Goal: Task Accomplishment & Management: Complete application form

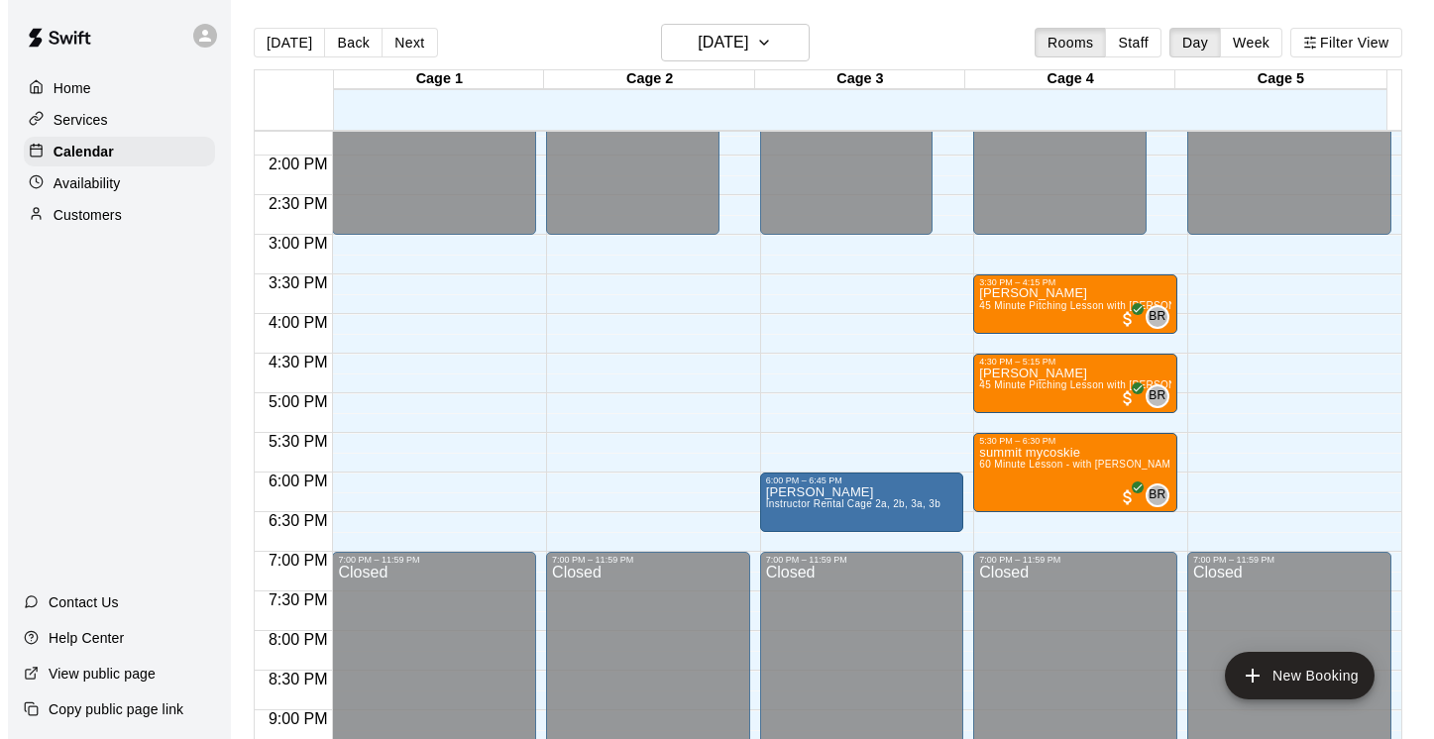
scroll to position [32, 0]
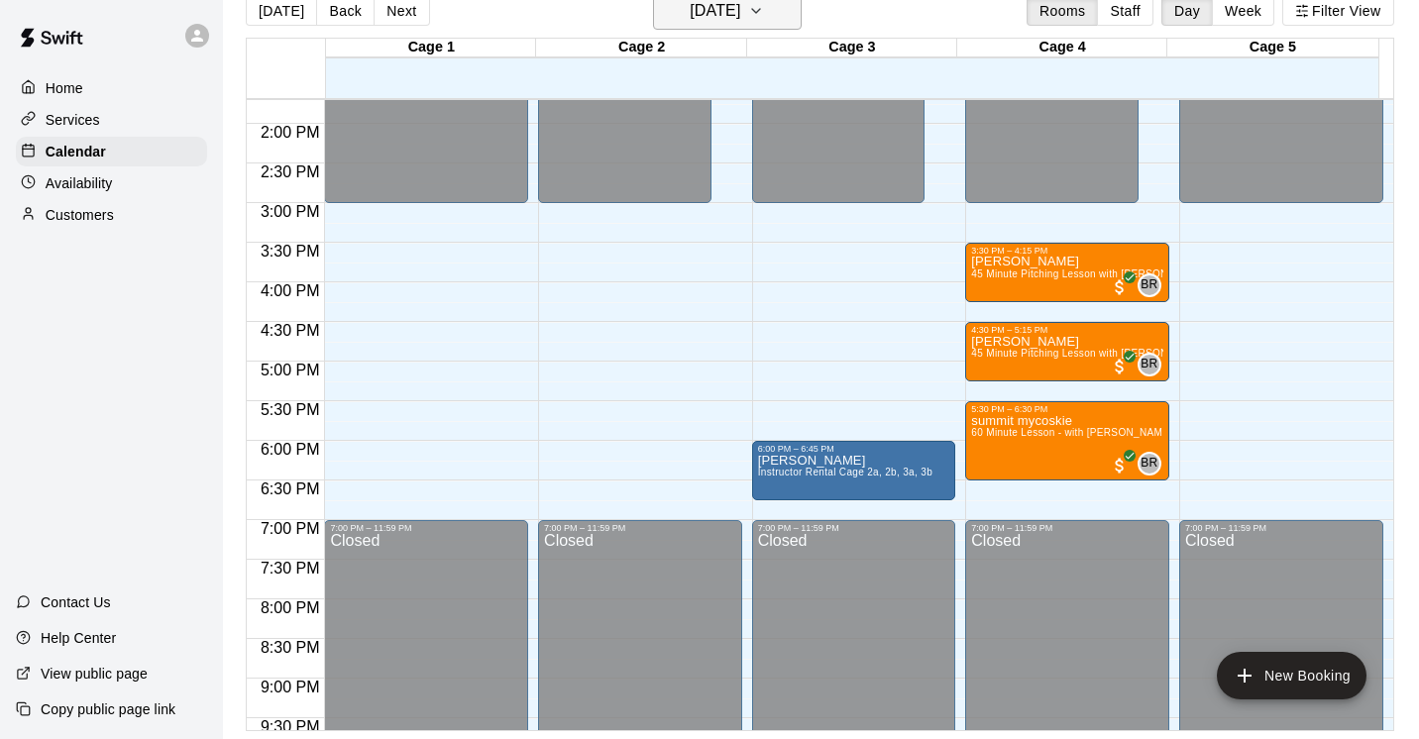
click at [764, 14] on icon "button" at bounding box center [756, 11] width 16 height 24
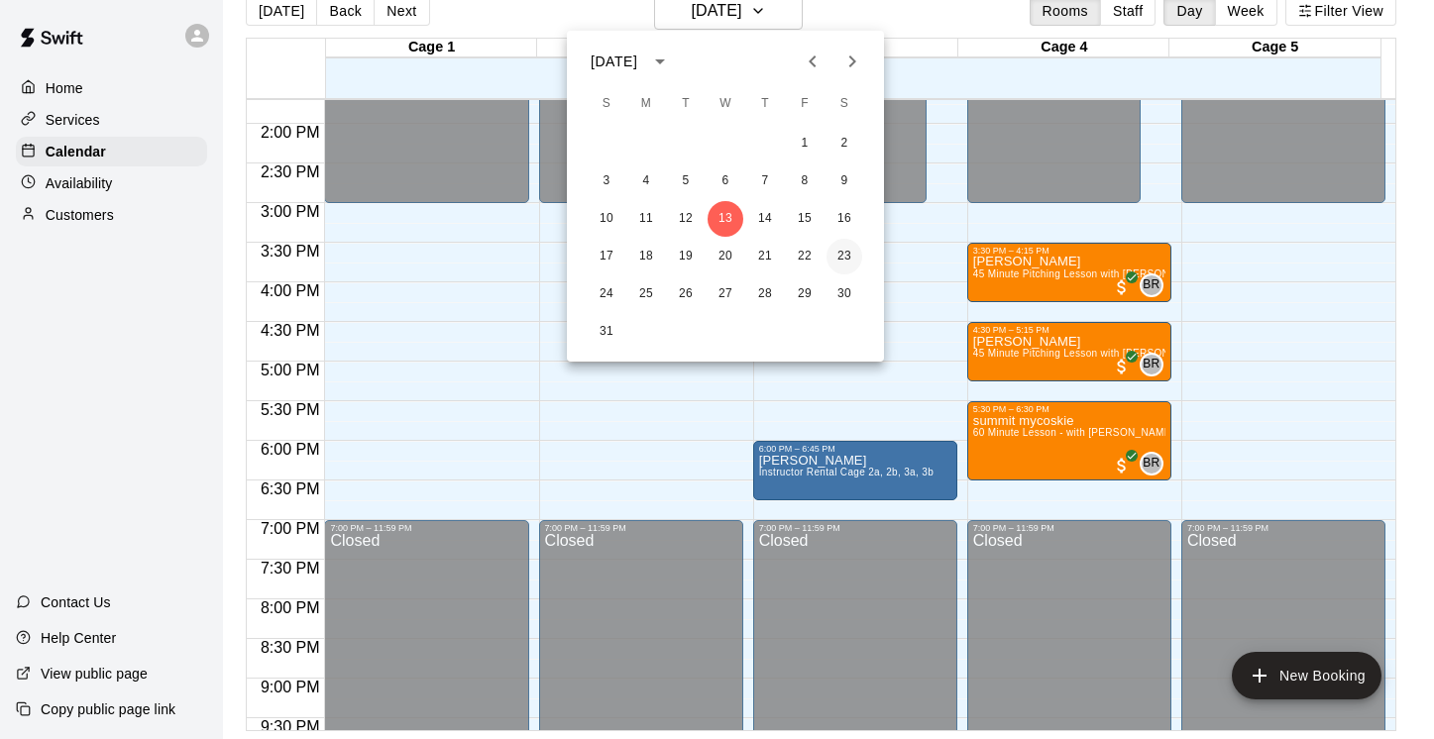
click at [847, 255] on button "23" at bounding box center [844, 257] width 36 height 36
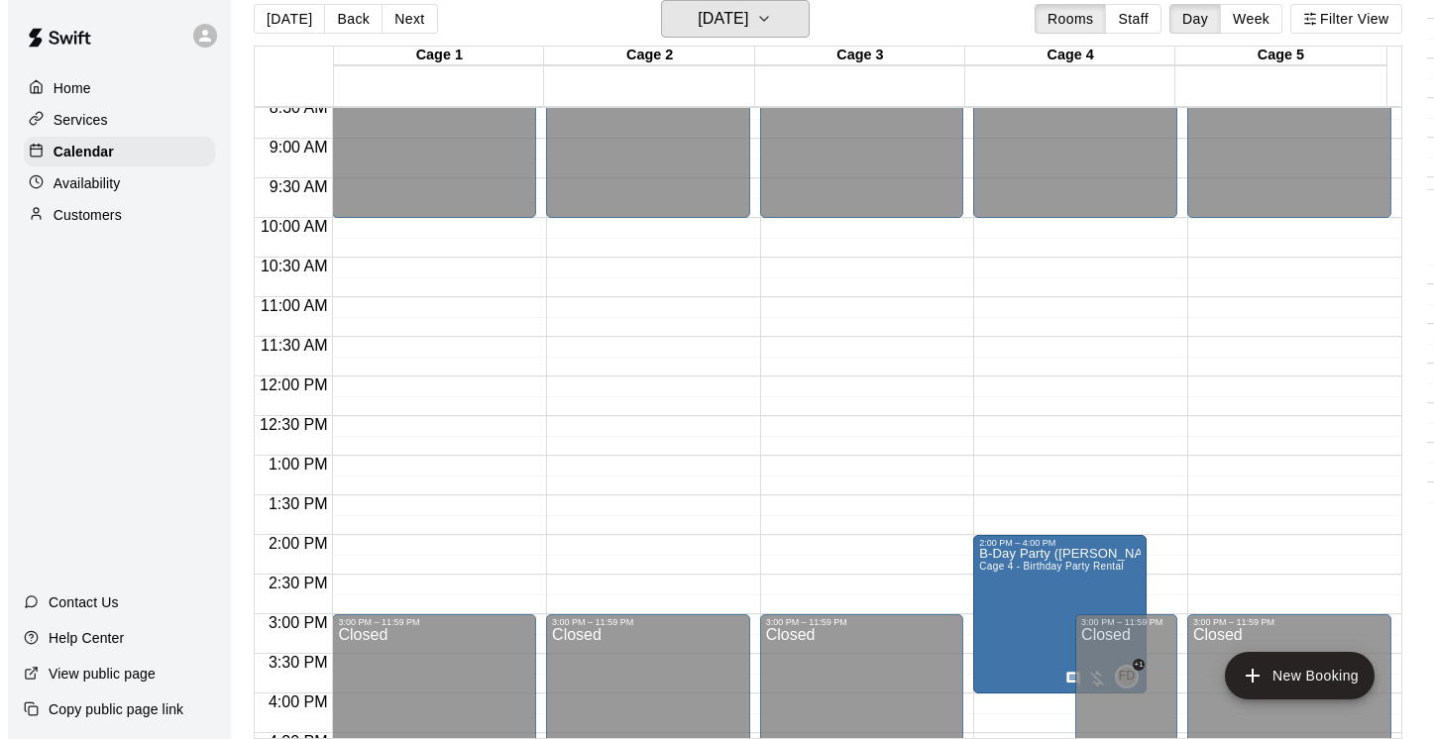
scroll to position [680, 0]
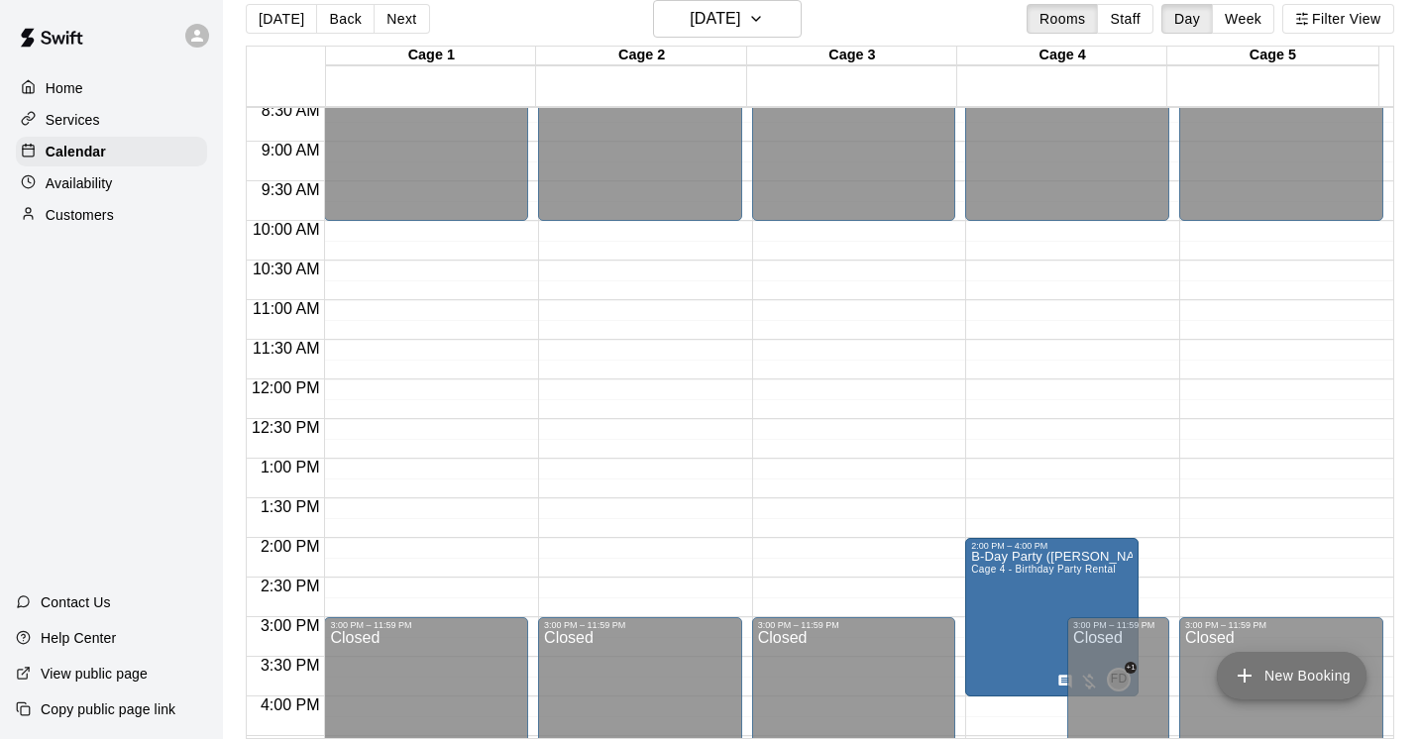
click at [1335, 677] on button "New Booking" at bounding box center [1292, 676] width 150 height 48
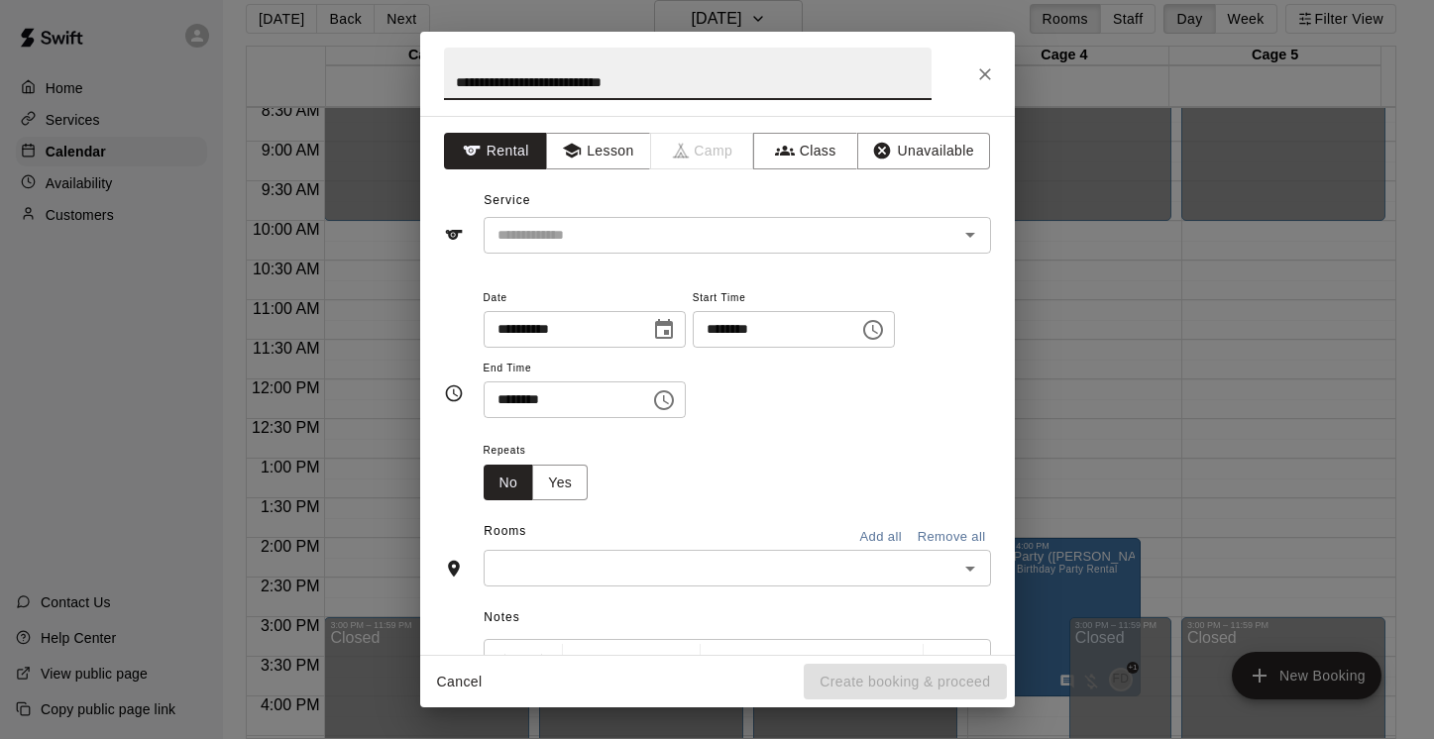
type input "**********"
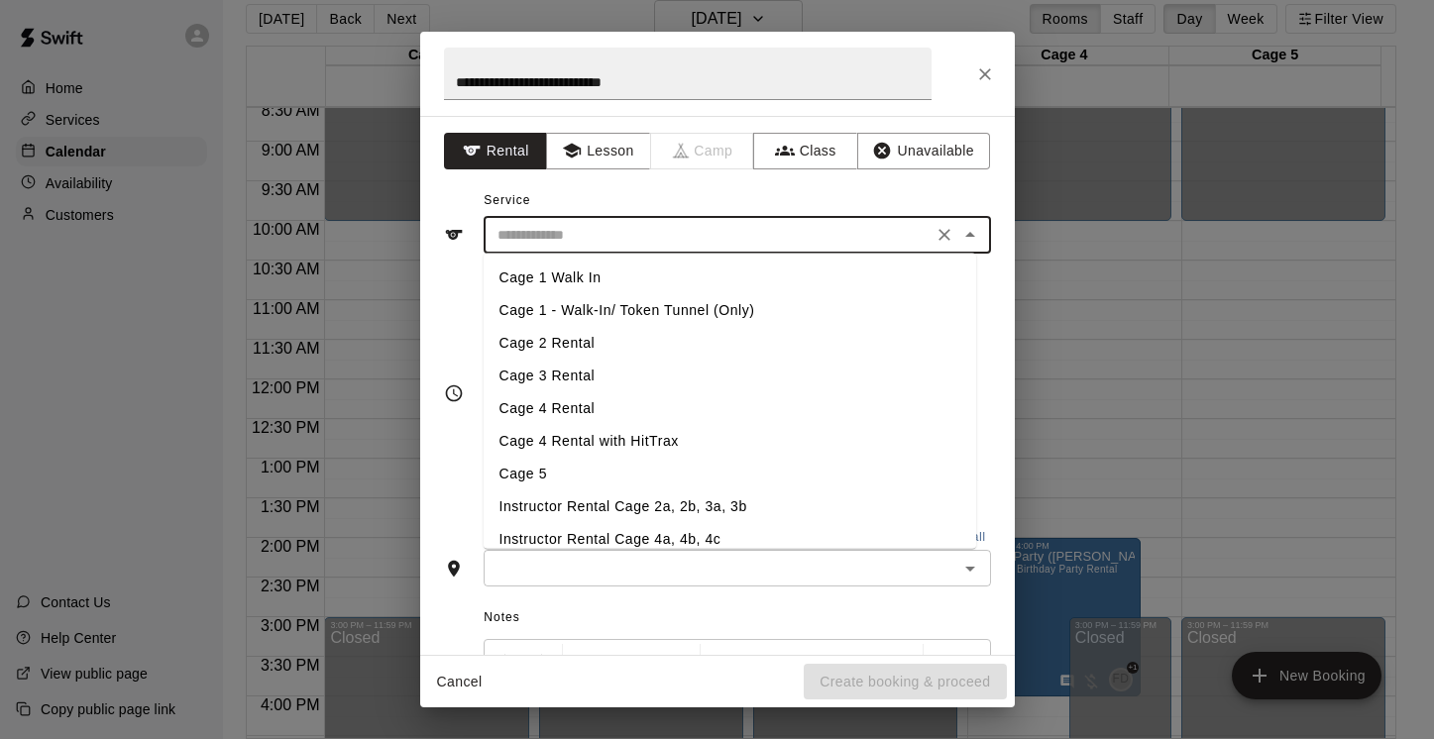
click at [800, 235] on input "text" at bounding box center [708, 235] width 437 height 25
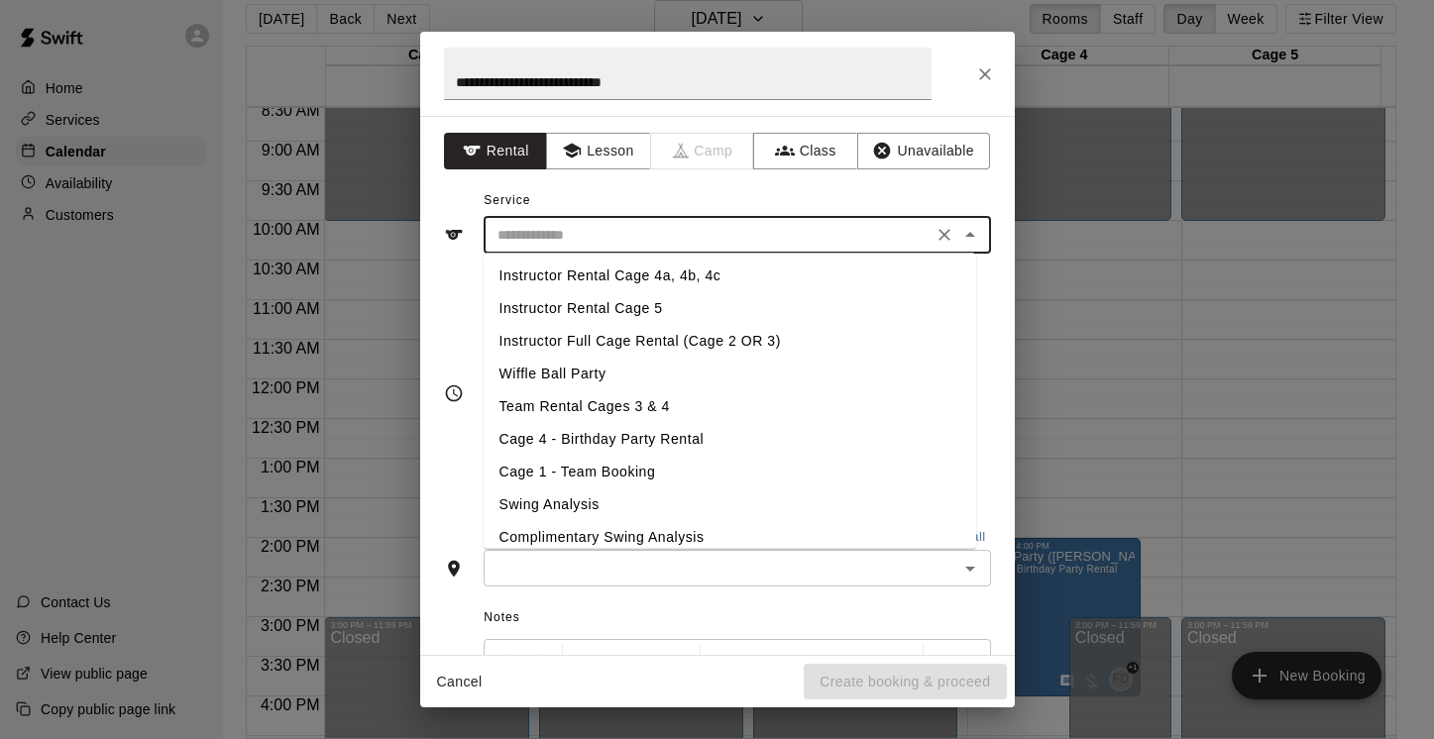
scroll to position [275, 0]
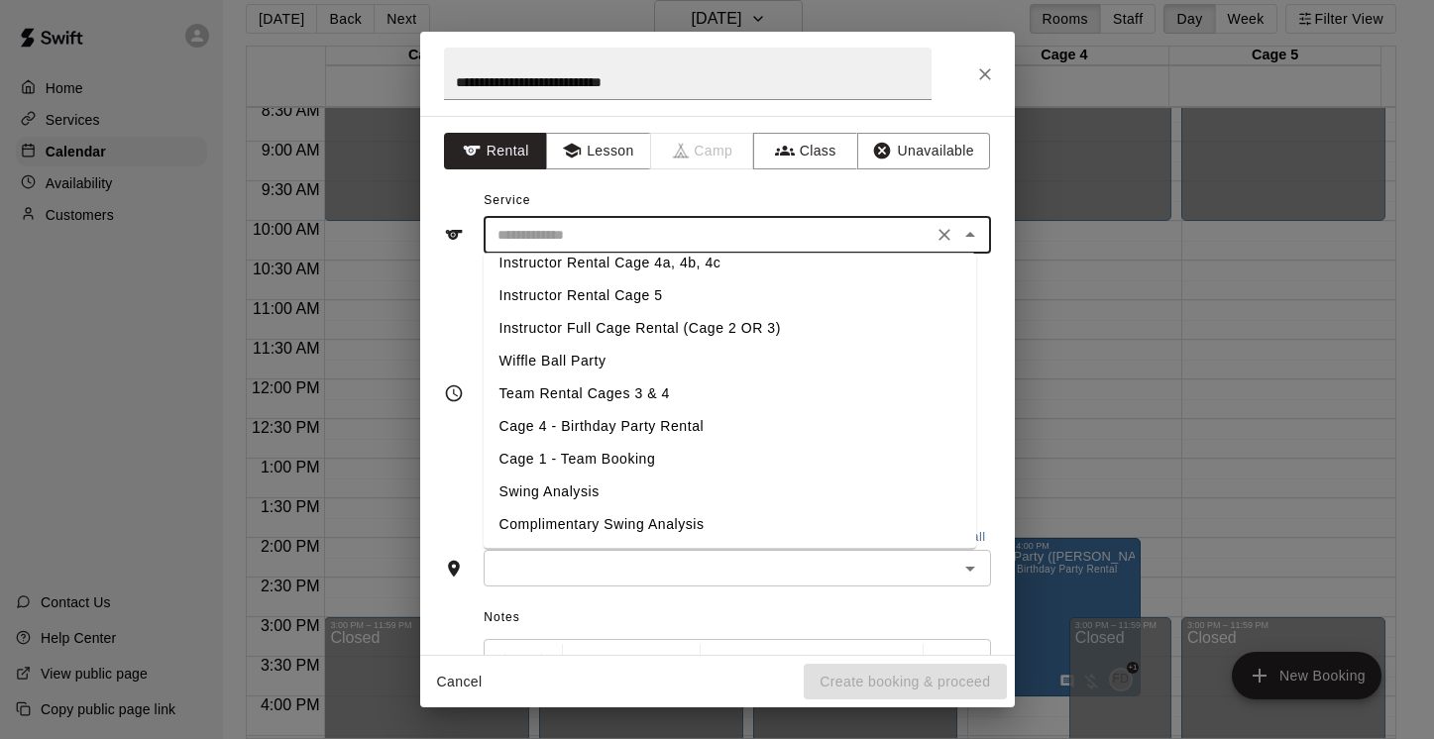
click at [693, 422] on li "Cage 4 - Birthday Party Rental" at bounding box center [730, 427] width 492 height 33
type input "**********"
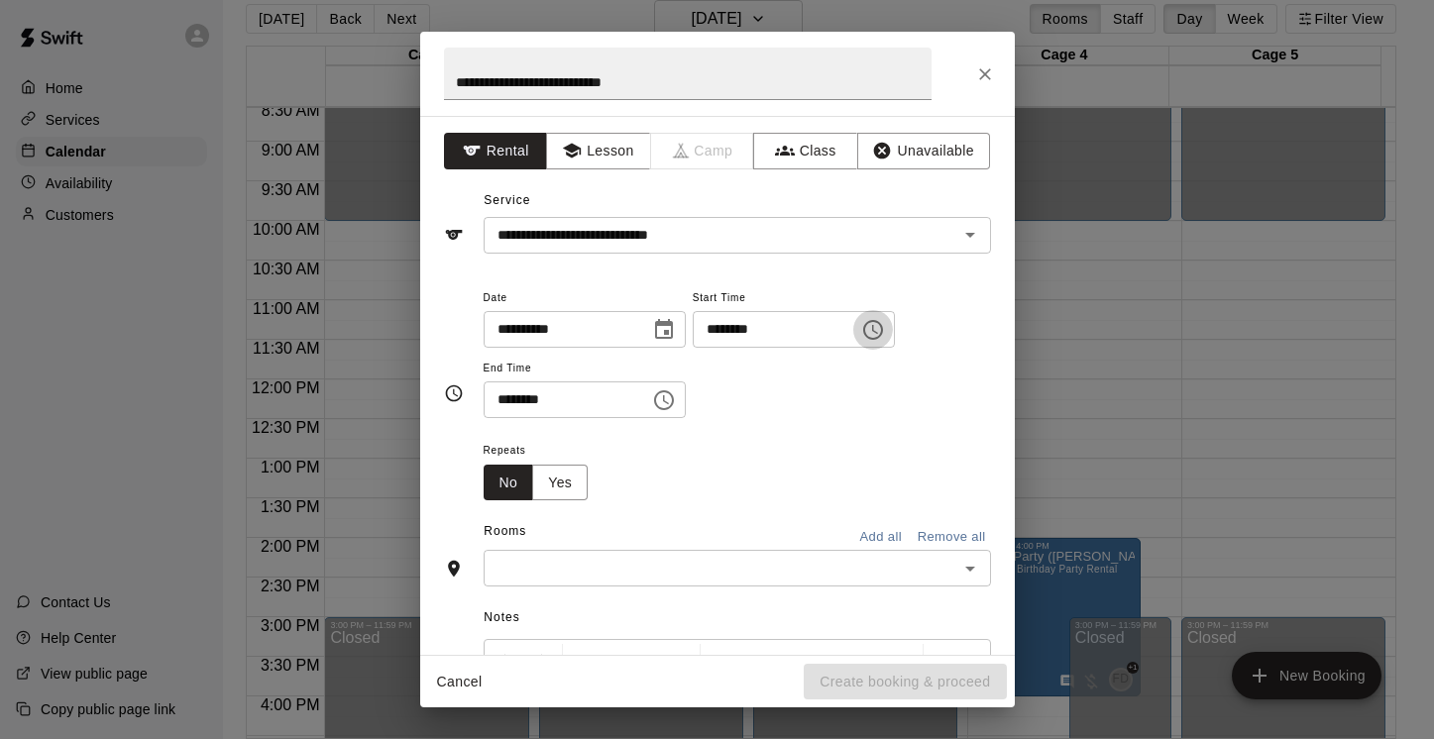
click at [885, 327] on icon "Choose time, selected time is 12:00 PM" at bounding box center [873, 330] width 24 height 24
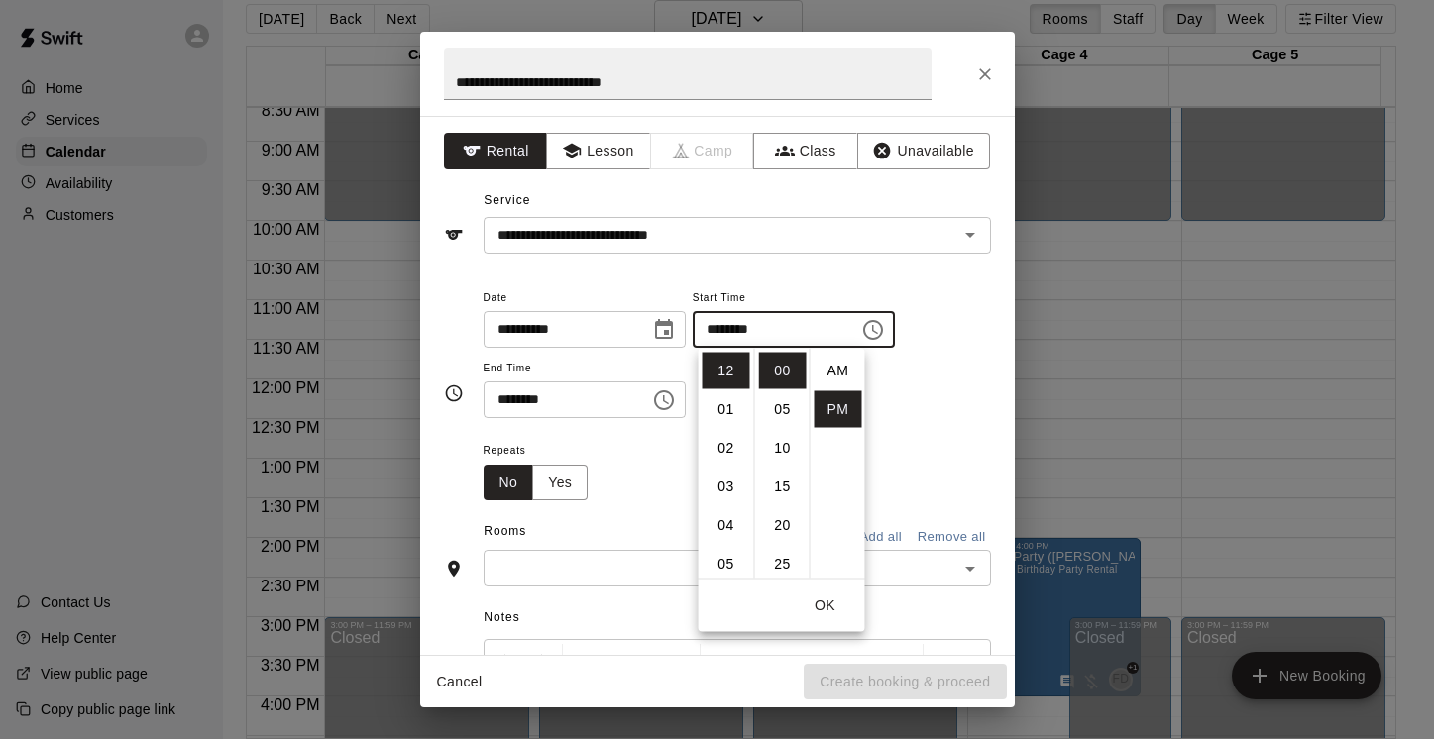
scroll to position [36, 0]
click at [724, 481] on li "10" at bounding box center [727, 475] width 48 height 37
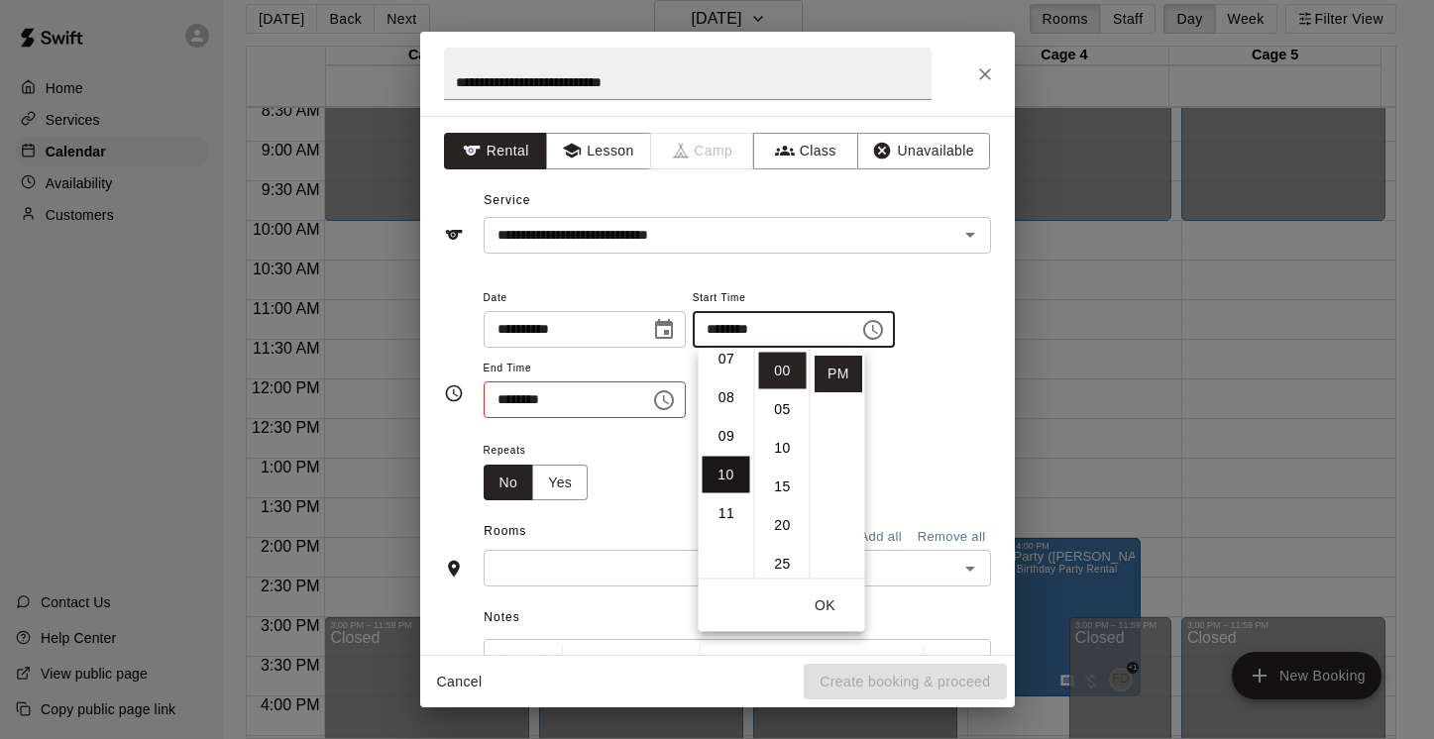
scroll to position [386, 0]
click at [784, 424] on li "30" at bounding box center [783, 416] width 48 height 37
click at [842, 359] on li "AM" at bounding box center [839, 362] width 48 height 37
type input "********"
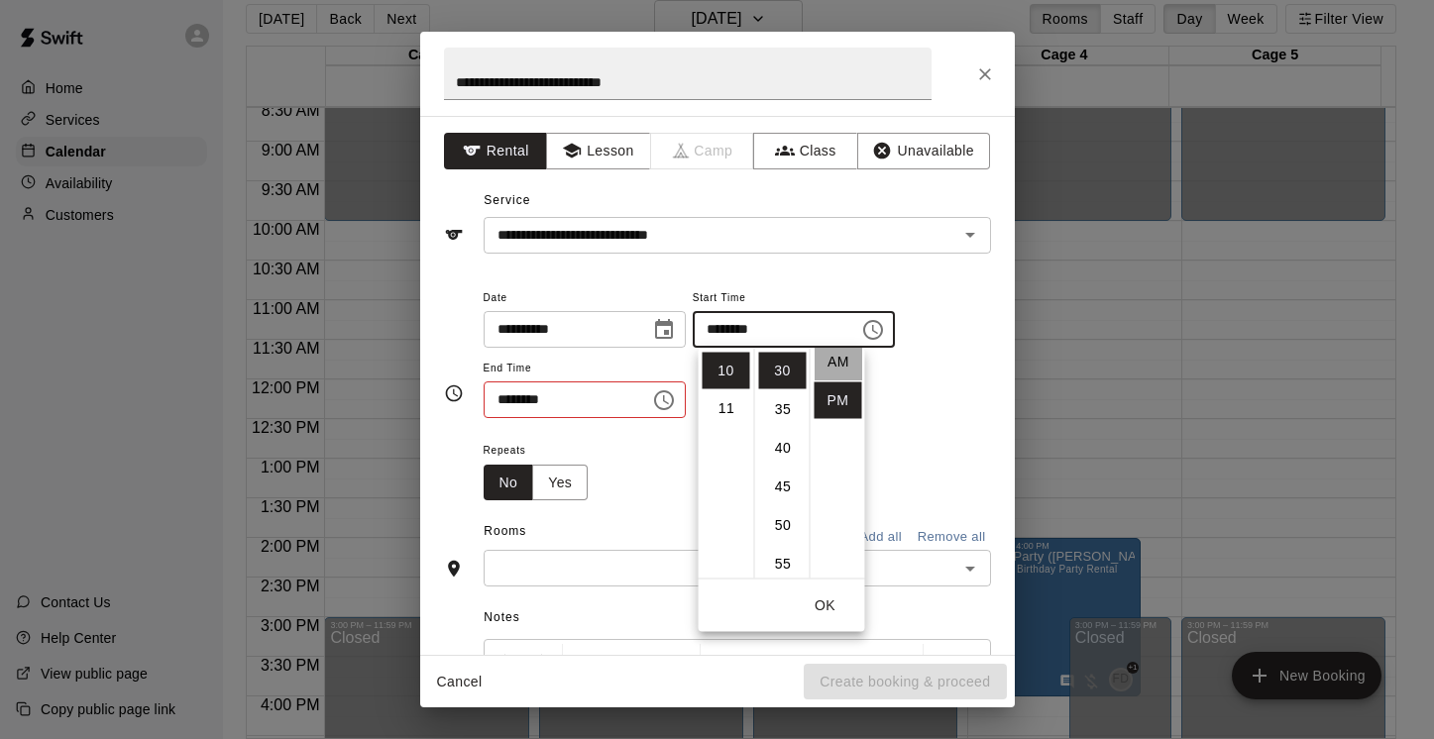
scroll to position [0, 0]
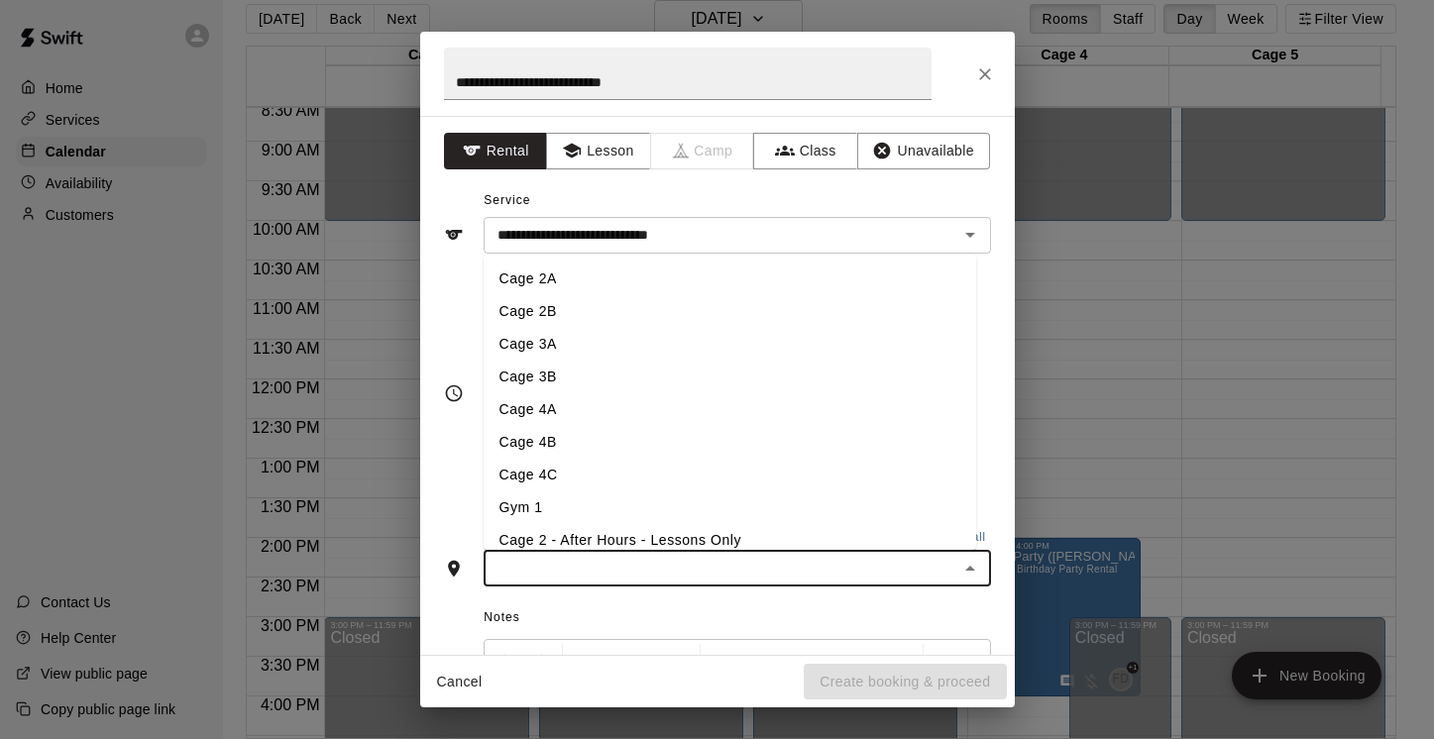
click at [627, 568] on input "text" at bounding box center [721, 568] width 463 height 25
click at [630, 412] on li "Cage 4A" at bounding box center [730, 409] width 492 height 33
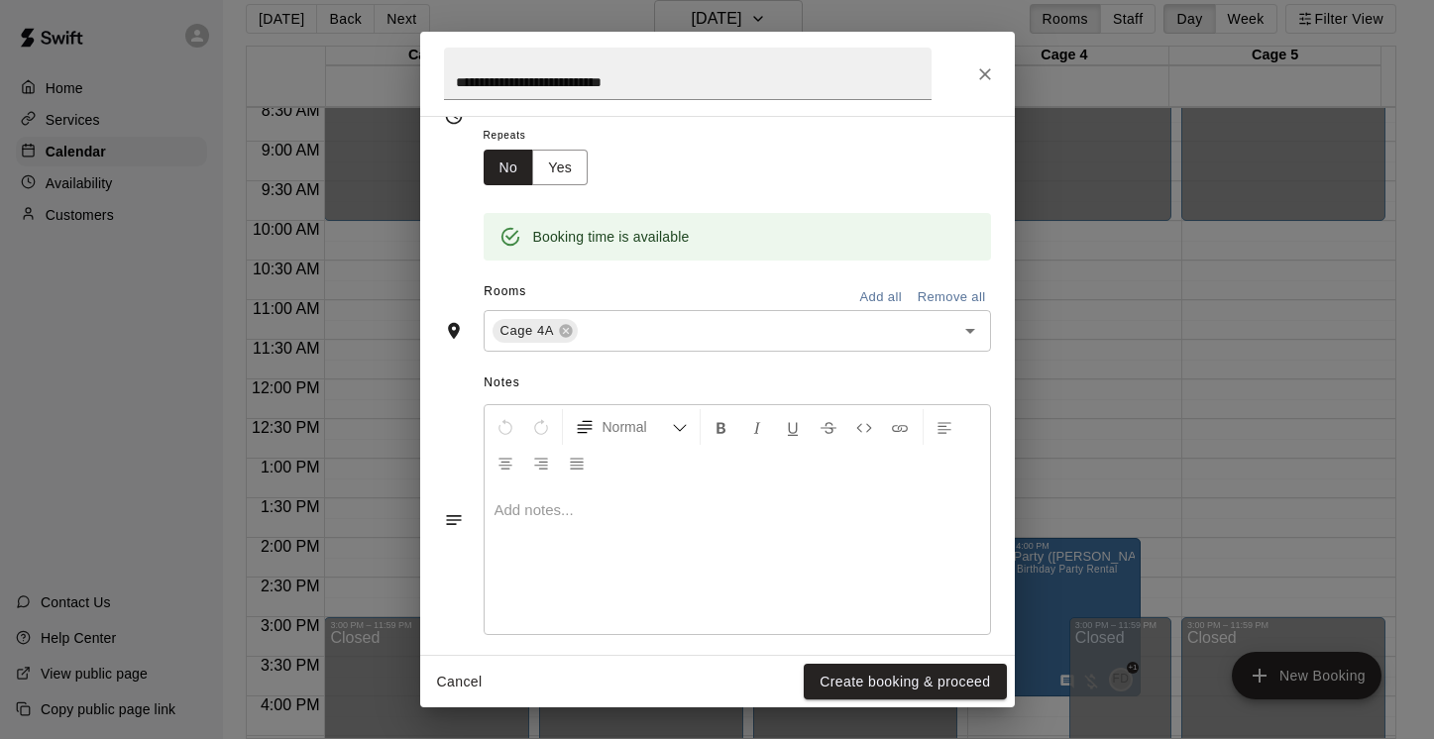
scroll to position [332, 0]
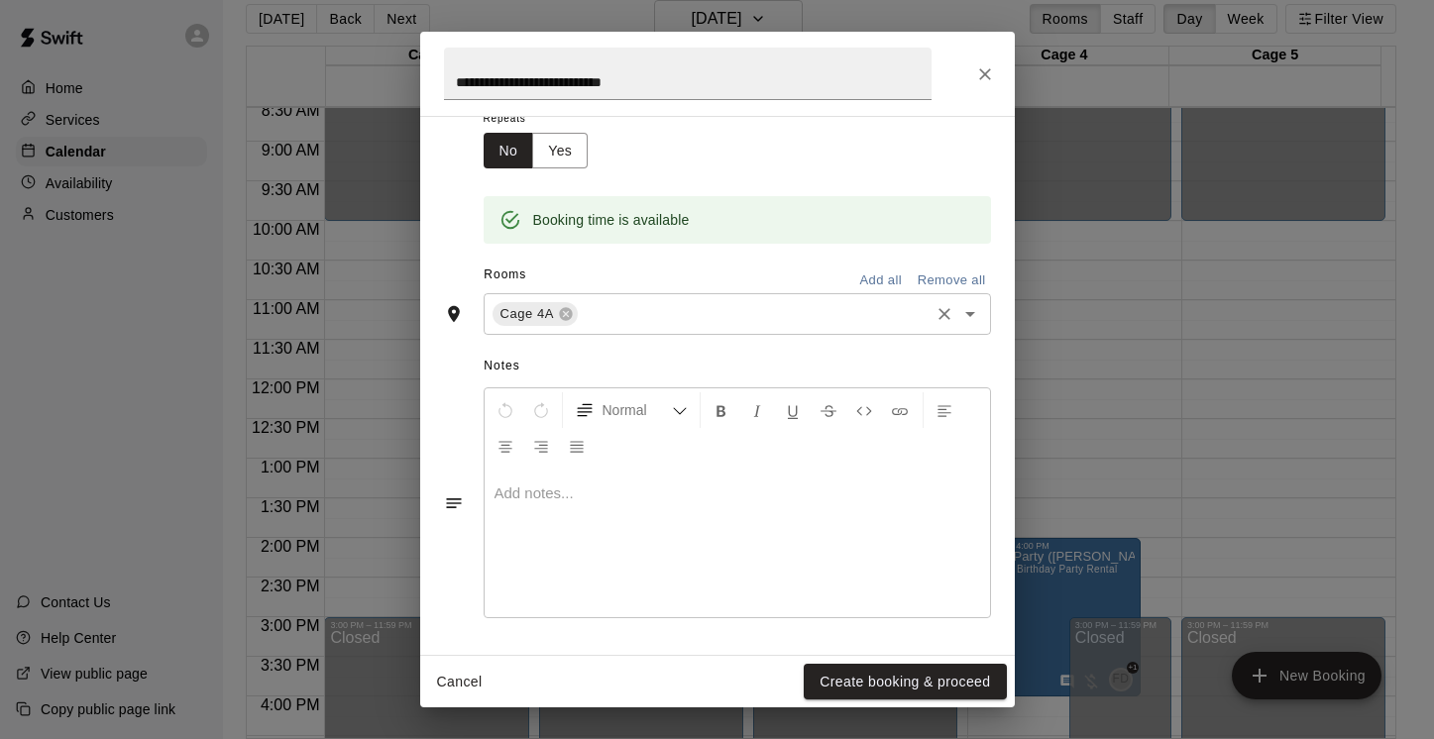
click at [958, 322] on icon "Open" at bounding box center [970, 314] width 24 height 24
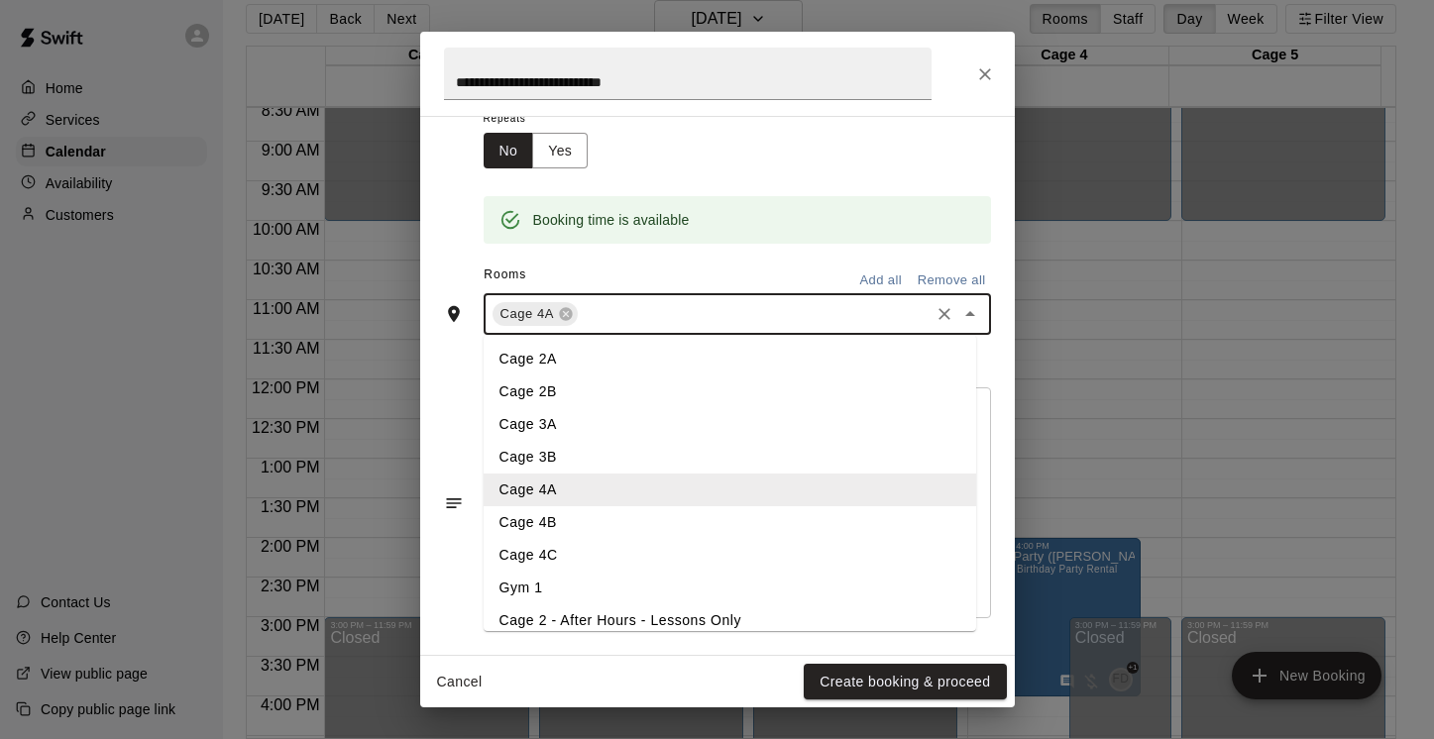
click at [572, 527] on li "Cage 4B" at bounding box center [730, 522] width 492 height 33
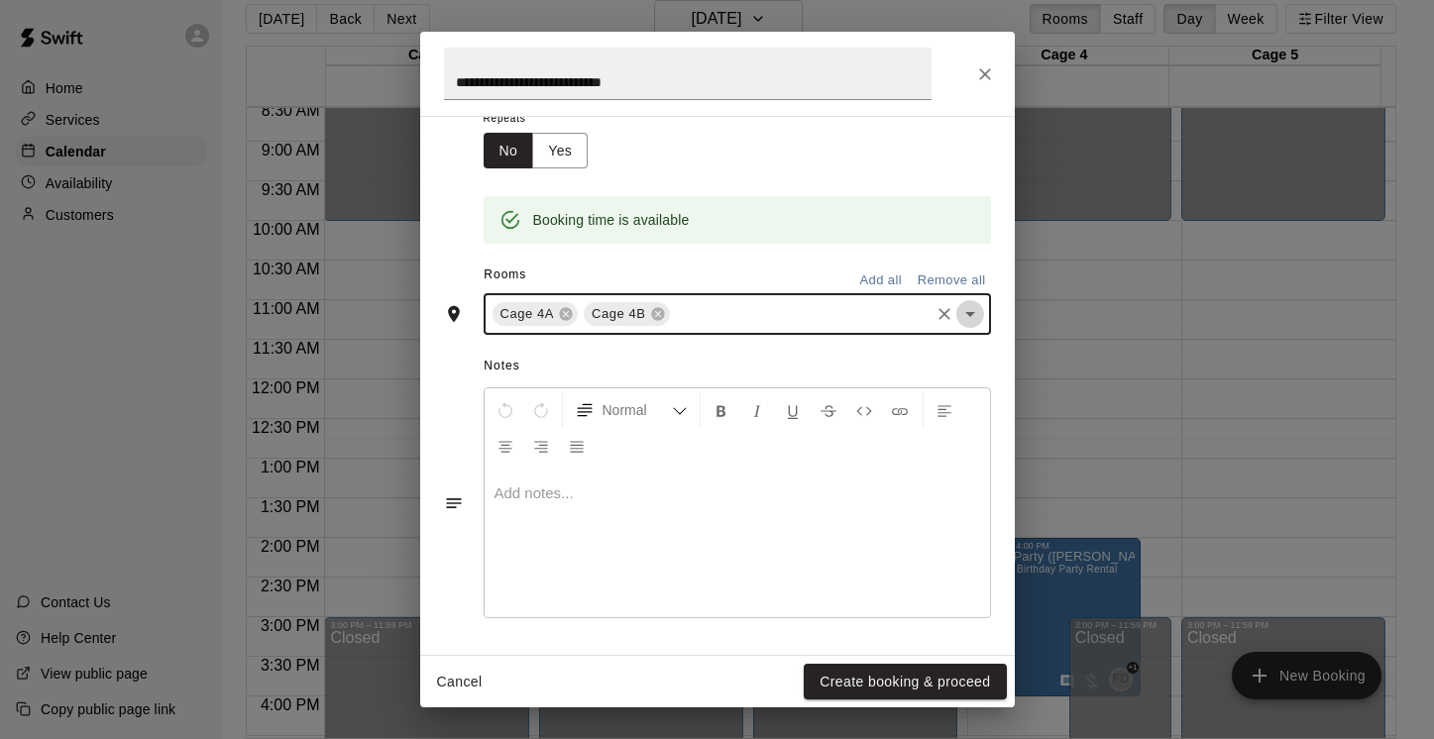
click at [960, 315] on icon "Open" at bounding box center [970, 314] width 24 height 24
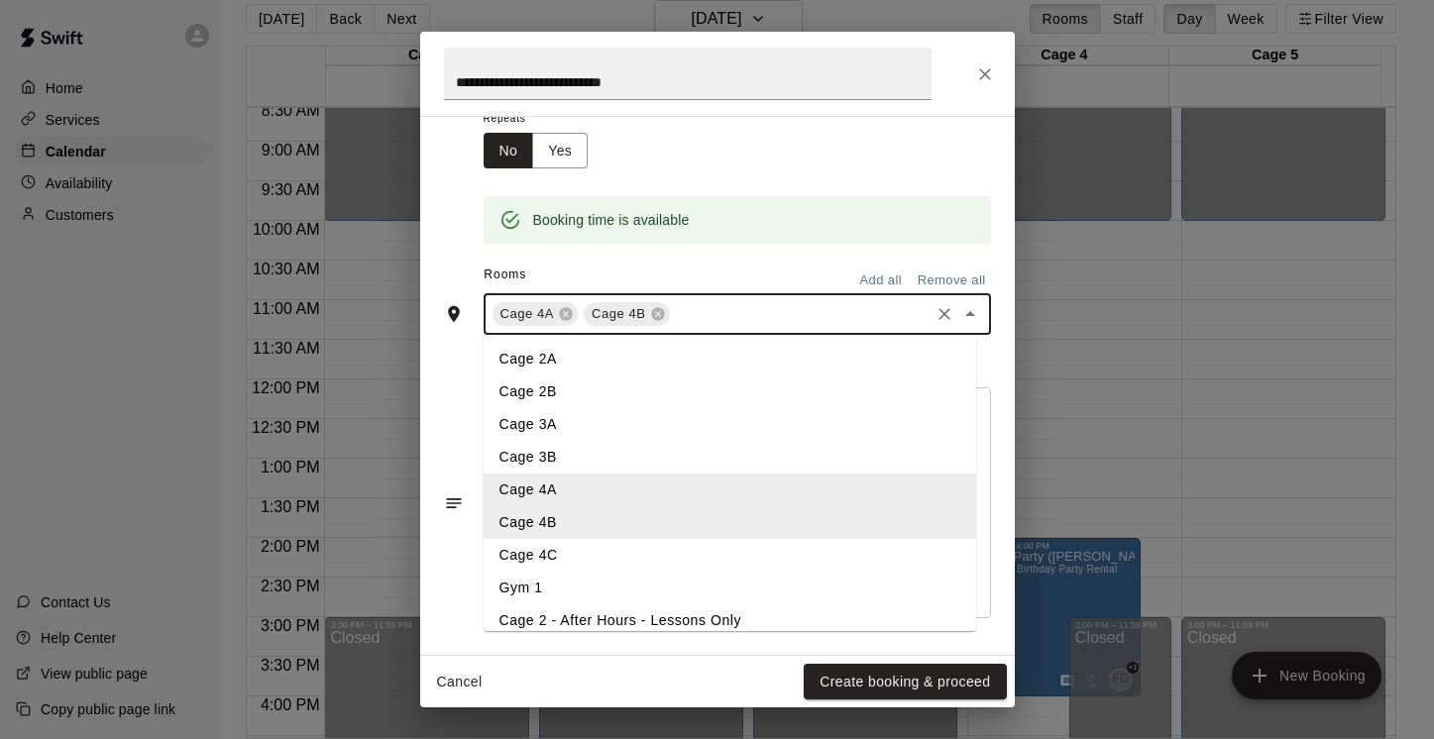
click at [568, 559] on li "Cage 4C" at bounding box center [730, 555] width 492 height 33
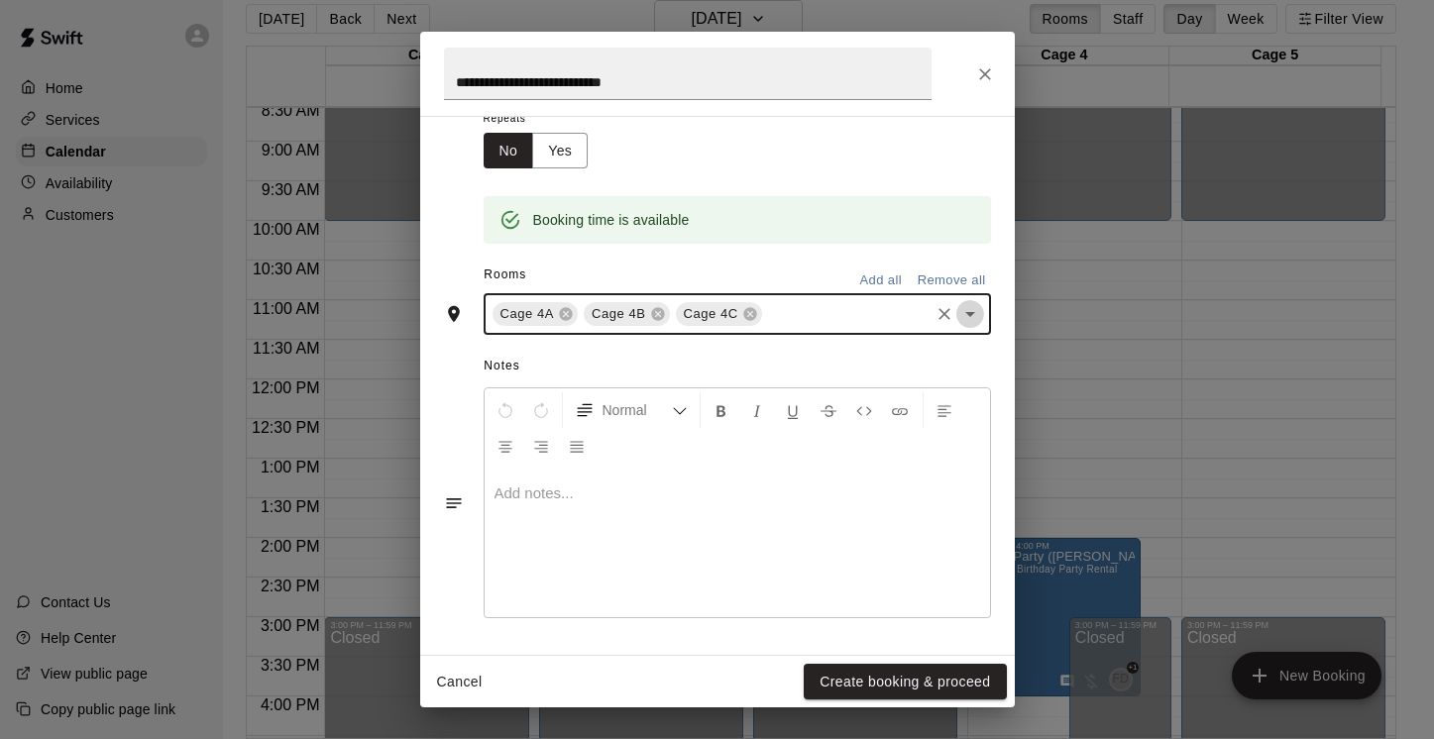
click at [965, 312] on icon "Open" at bounding box center [970, 314] width 10 height 5
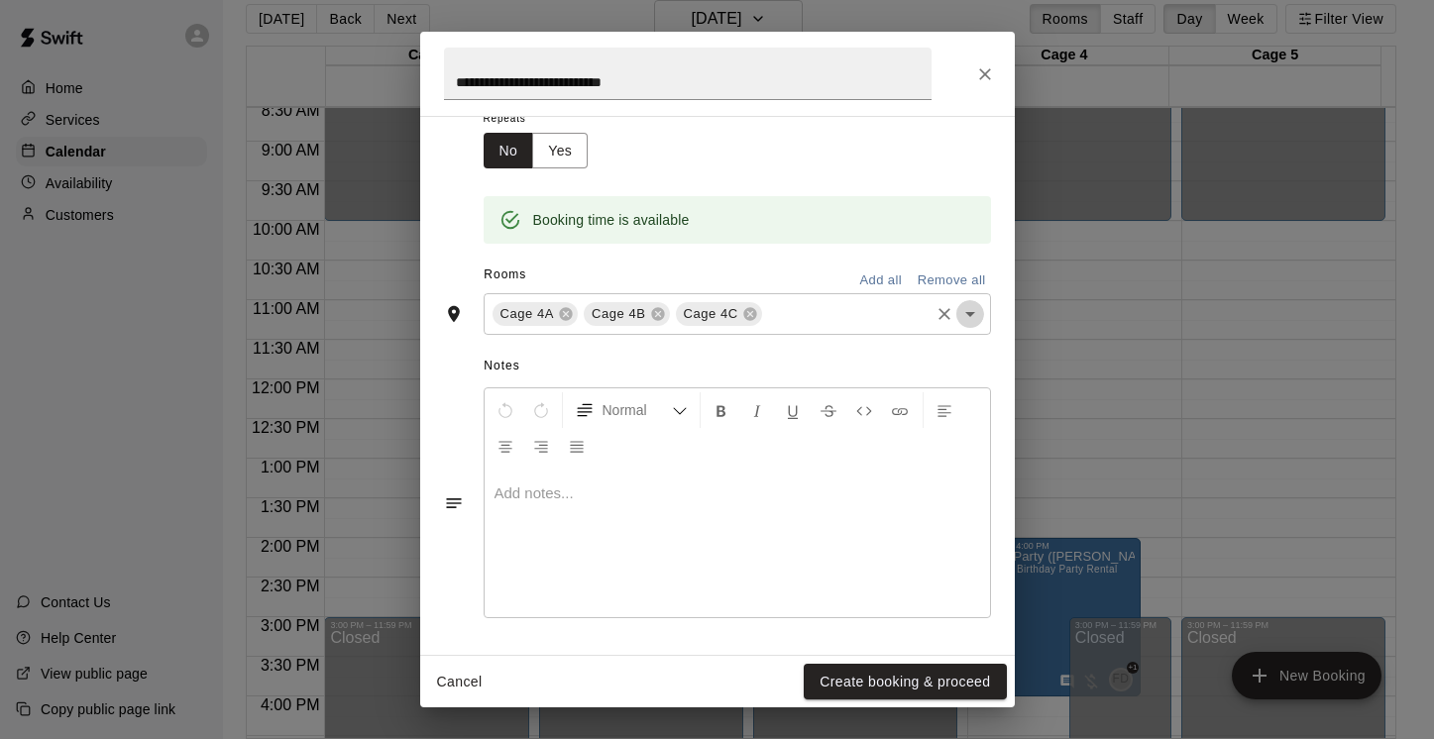
click at [958, 314] on icon "Open" at bounding box center [970, 314] width 24 height 24
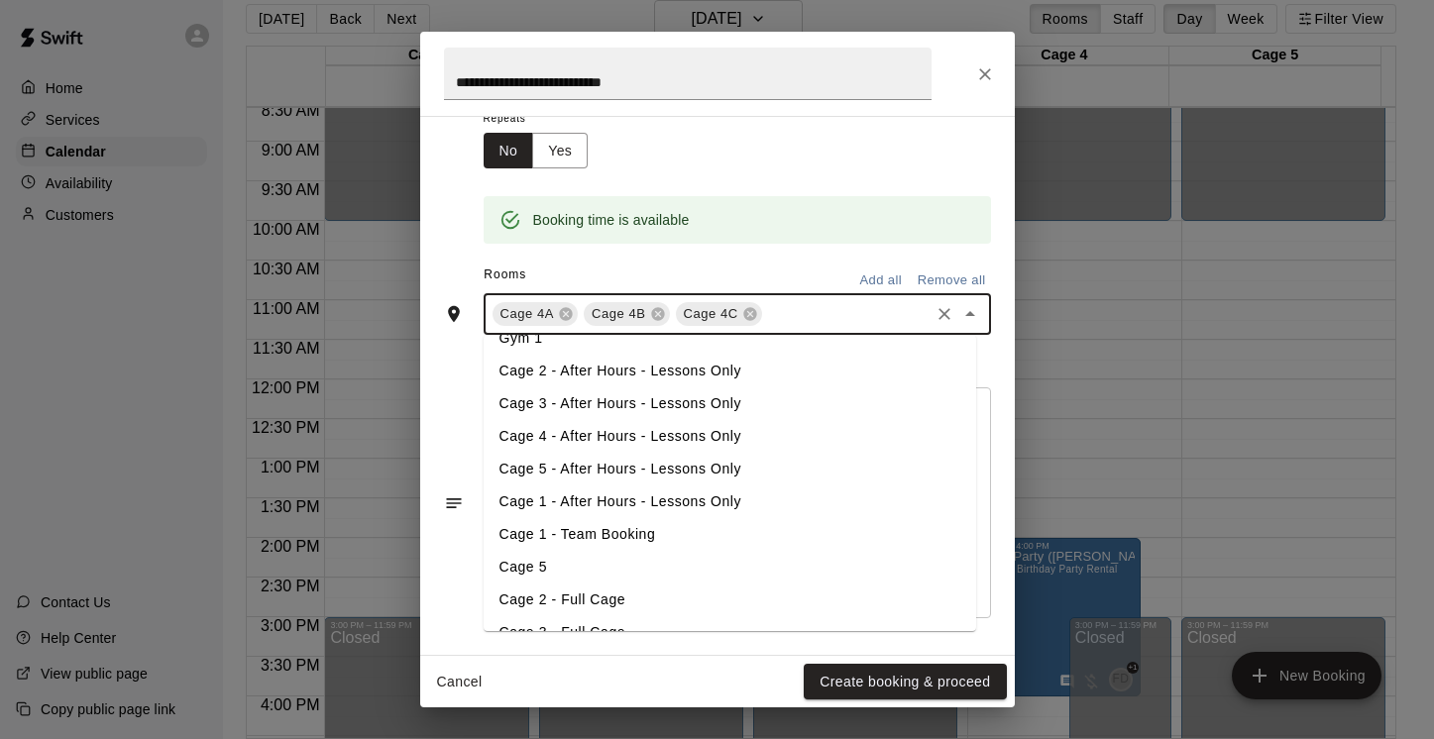
scroll to position [246, 0]
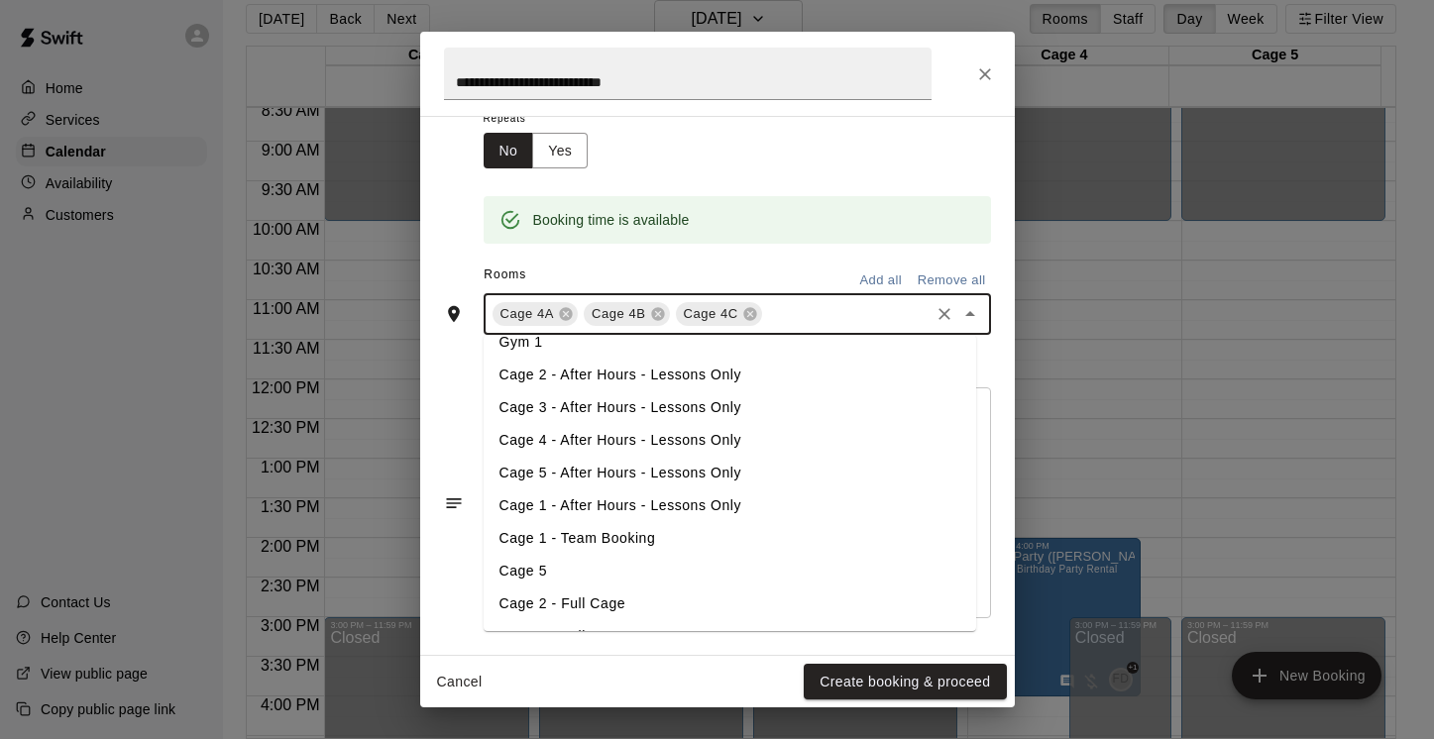
click at [696, 438] on li "Cage 4 - After Hours - Lessons Only" at bounding box center [730, 440] width 492 height 33
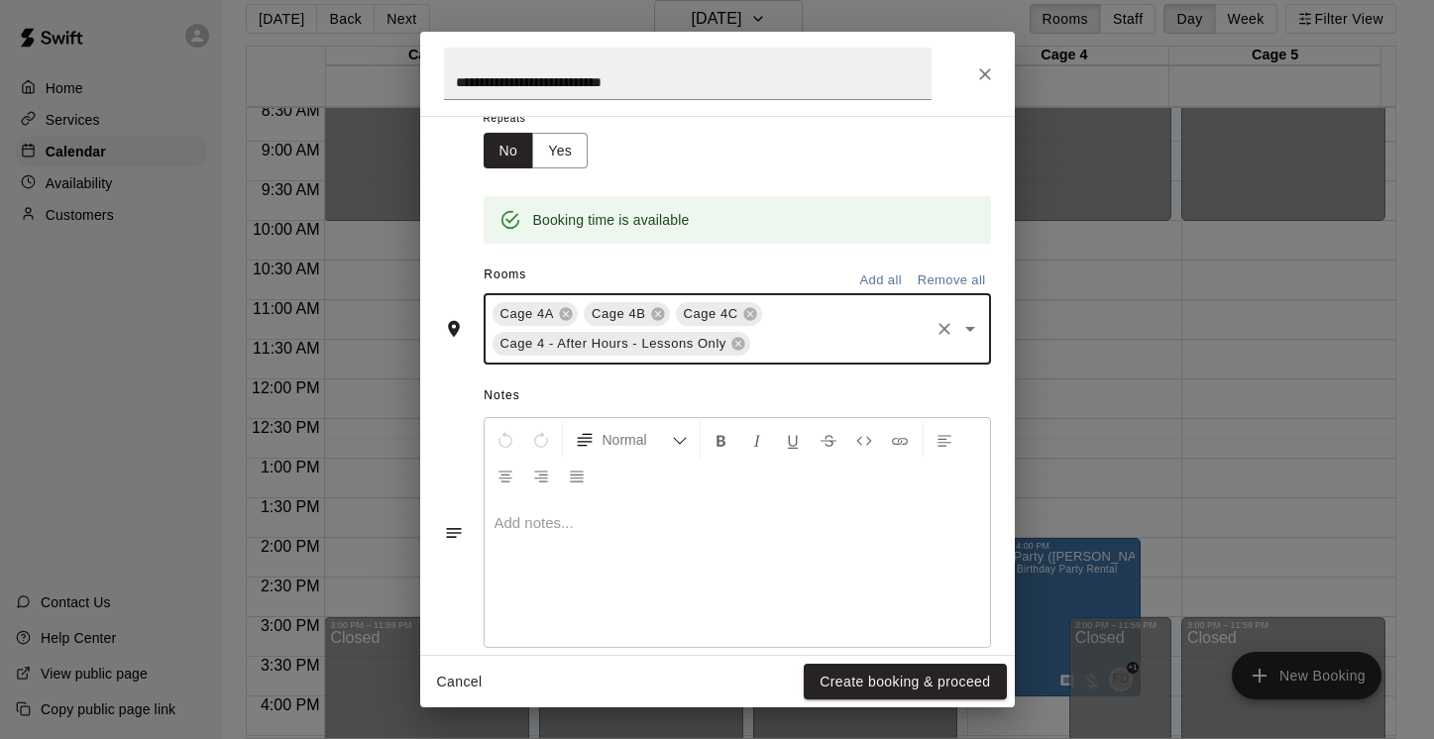
click at [958, 324] on icon "Open" at bounding box center [970, 329] width 24 height 24
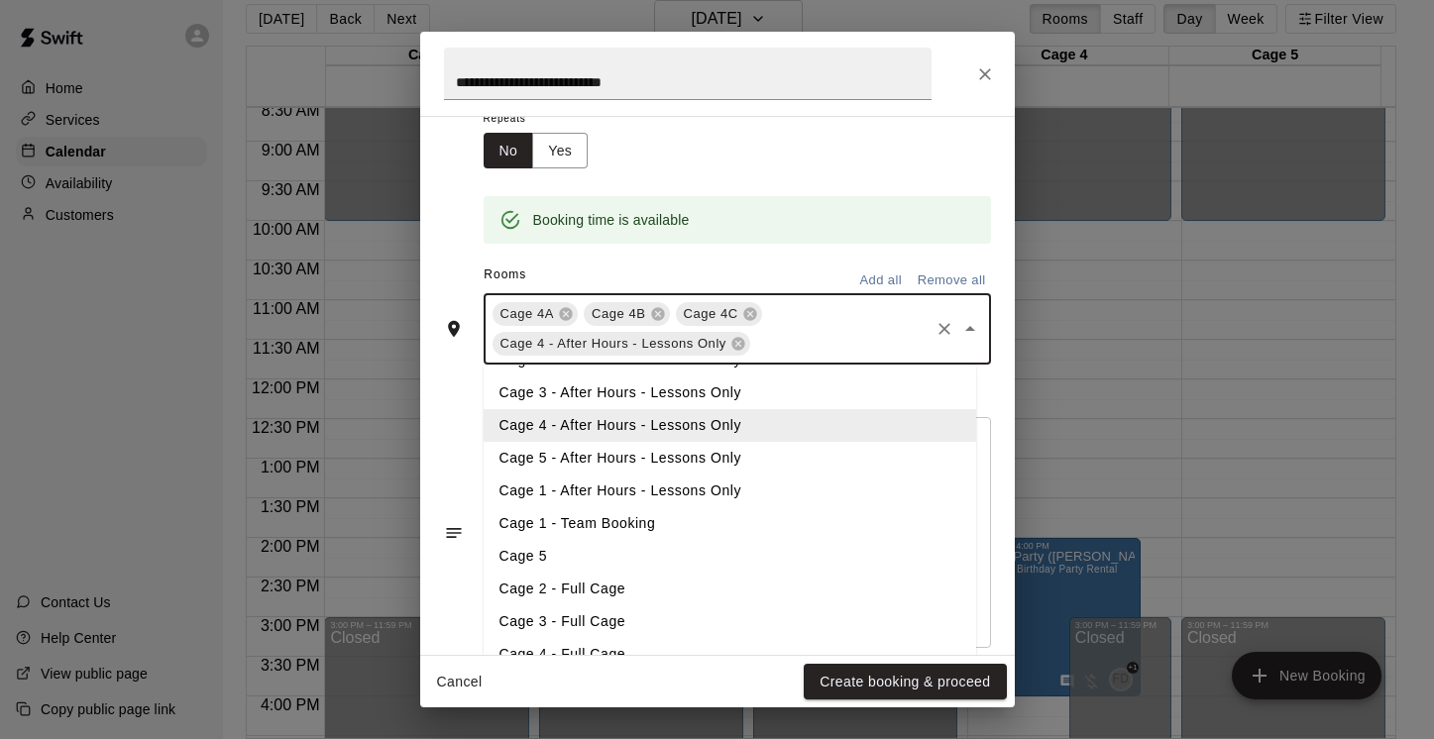
scroll to position [308, 0]
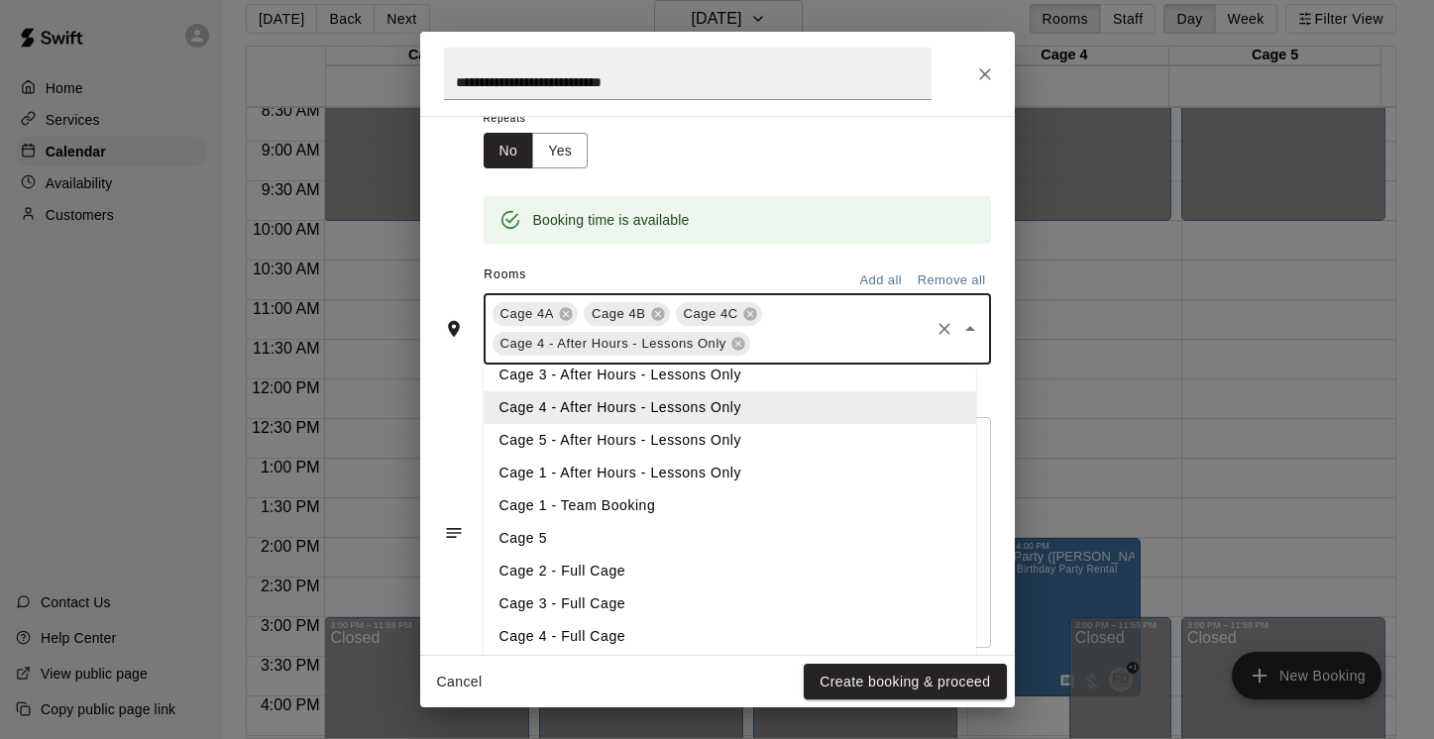
click at [703, 624] on li "Cage 4 - Full Cage" at bounding box center [730, 636] width 492 height 33
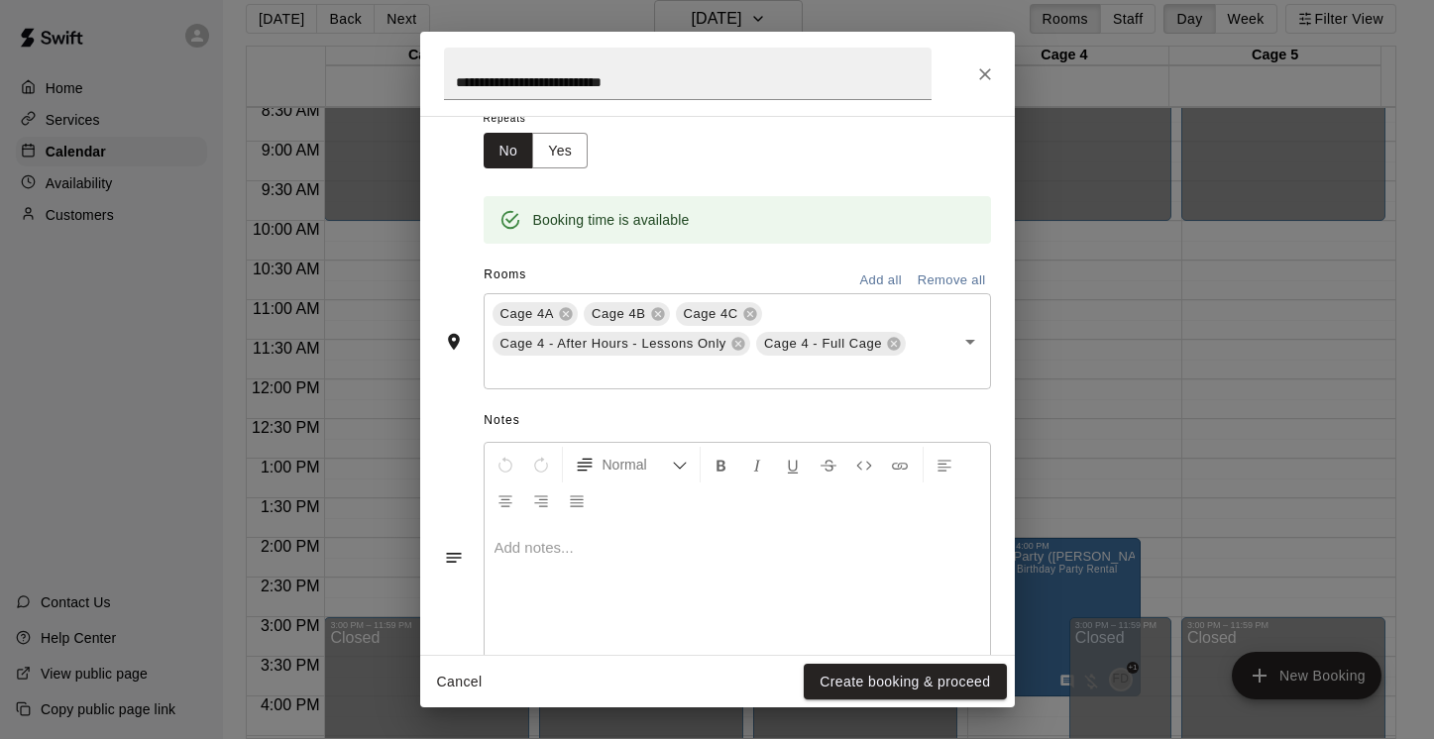
click at [536, 552] on p at bounding box center [737, 548] width 486 height 20
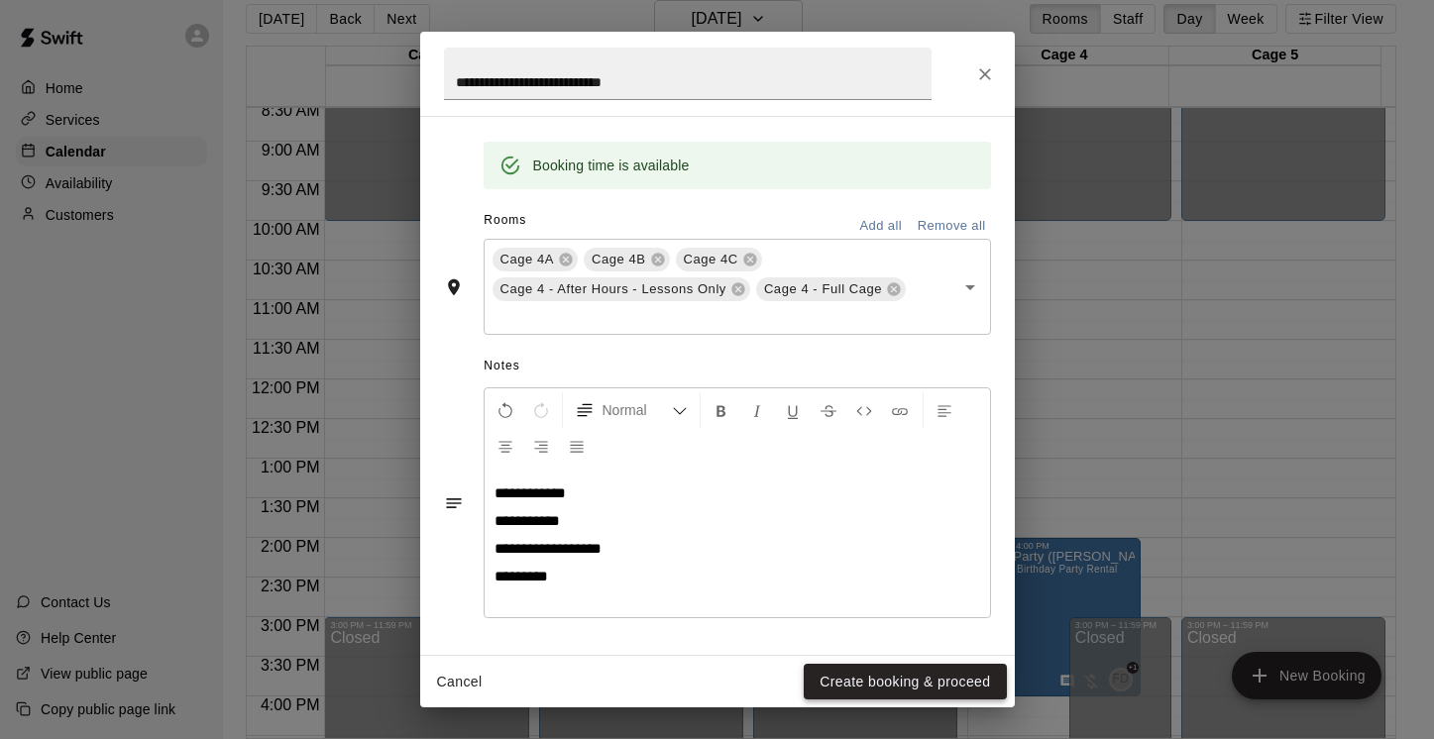
click at [951, 680] on button "Create booking & proceed" at bounding box center [905, 682] width 202 height 37
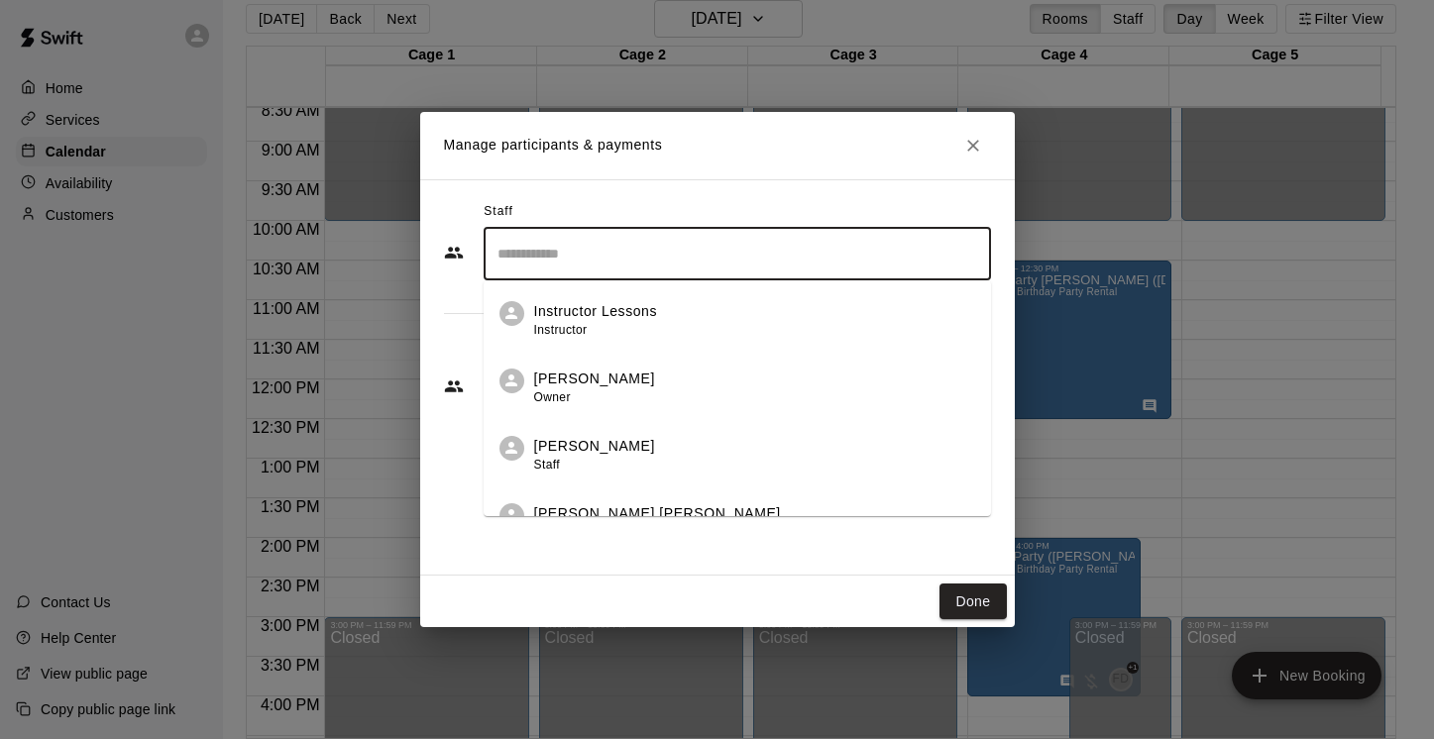
click at [699, 257] on input "Search staff" at bounding box center [737, 254] width 490 height 35
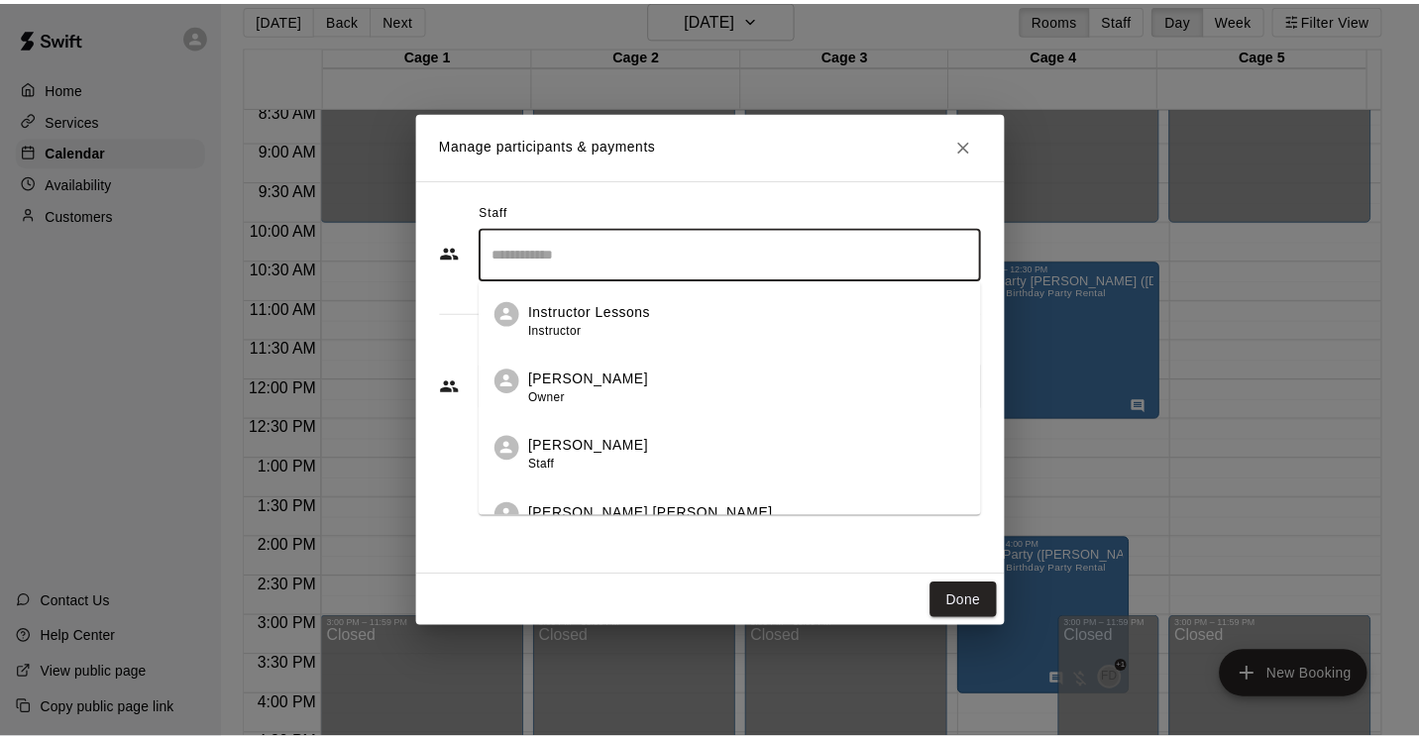
scroll to position [100, 0]
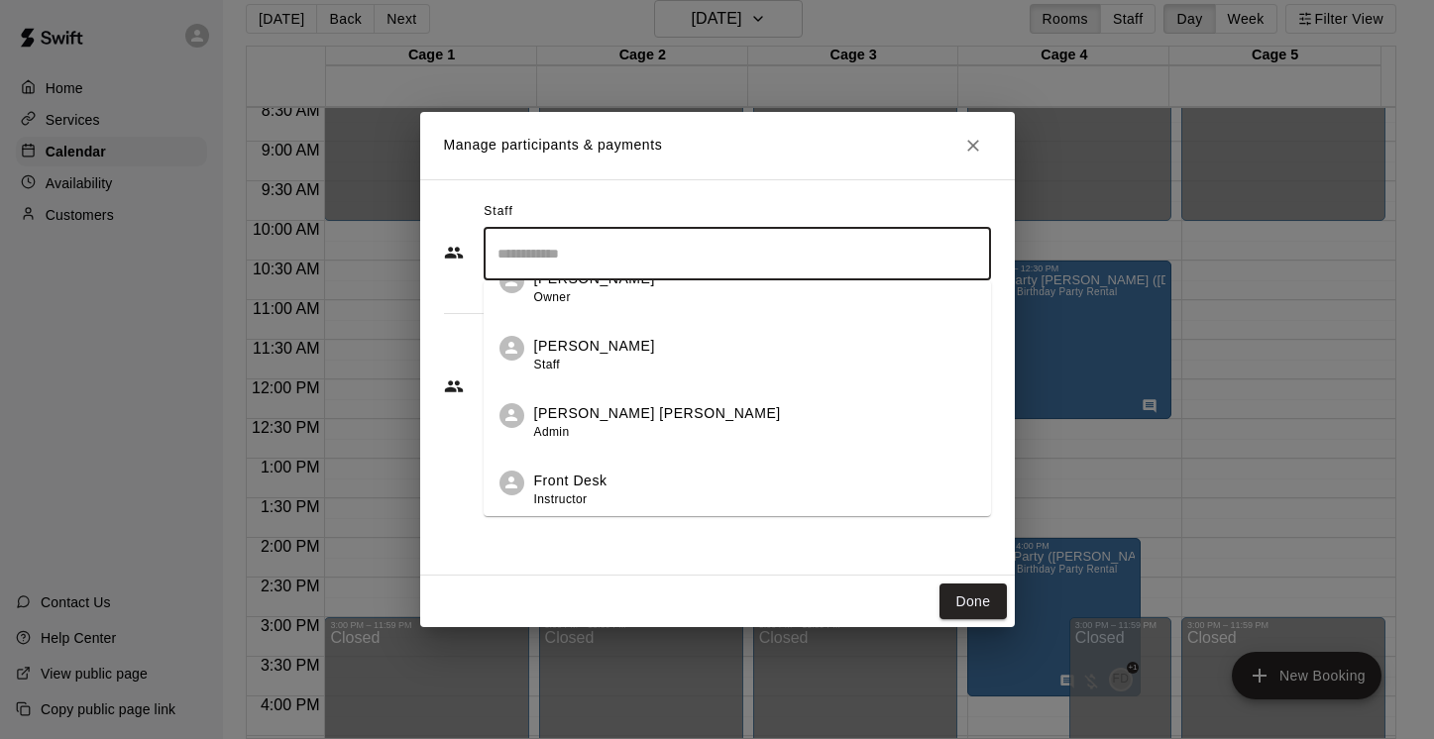
click at [692, 428] on div "[PERSON_NAME] [PERSON_NAME] Admin" at bounding box center [754, 422] width 441 height 39
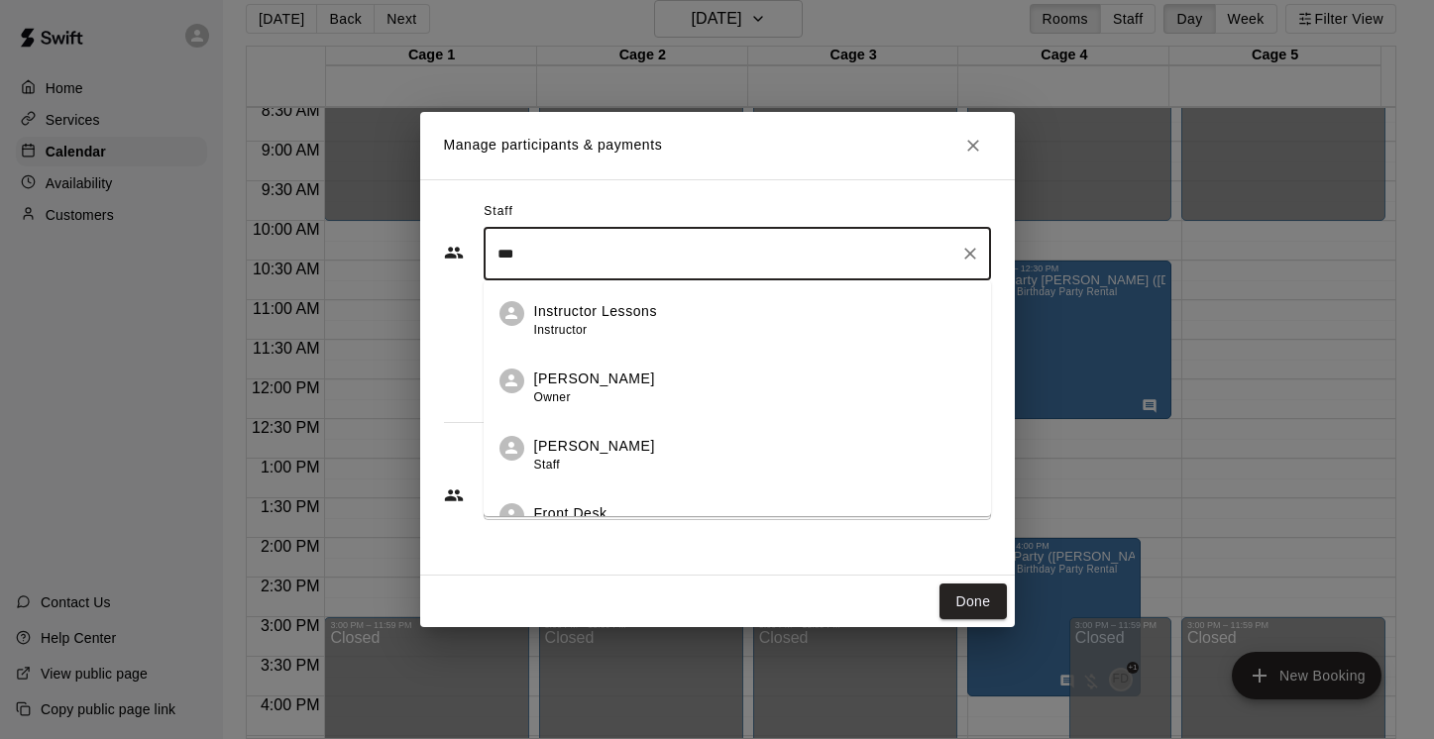
click at [657, 502] on li "Front Desk Instructor" at bounding box center [737, 516] width 507 height 67
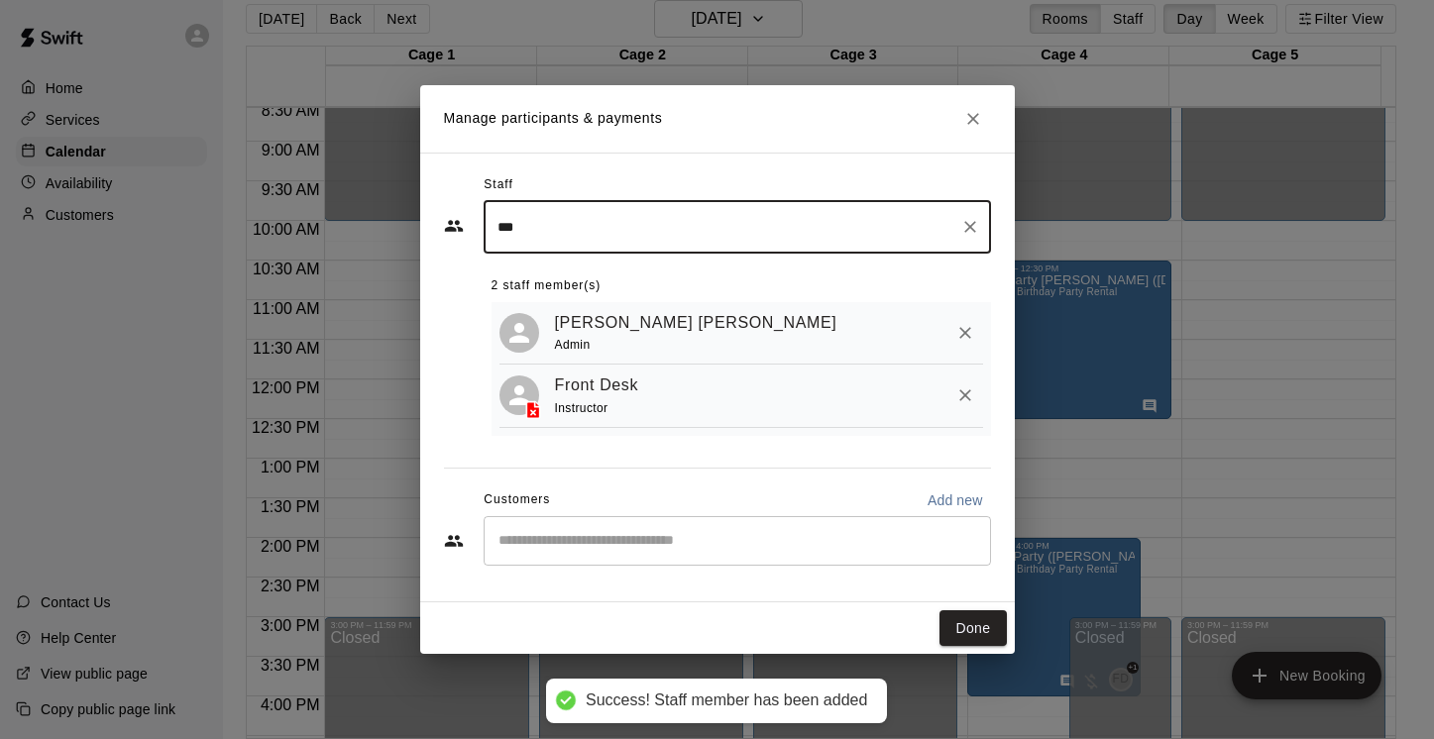
type input "***"
click at [666, 542] on input "Start typing to search customers..." at bounding box center [737, 541] width 490 height 20
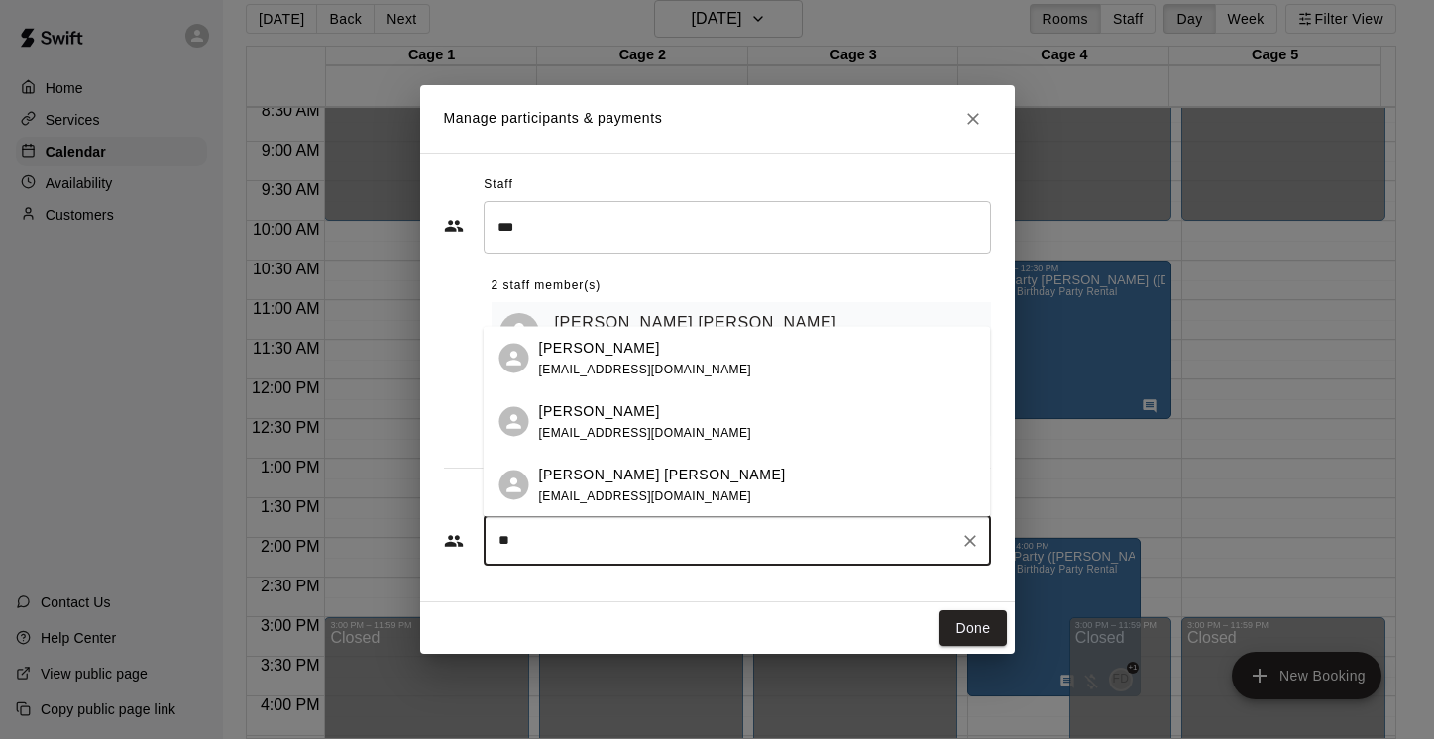
type input "*"
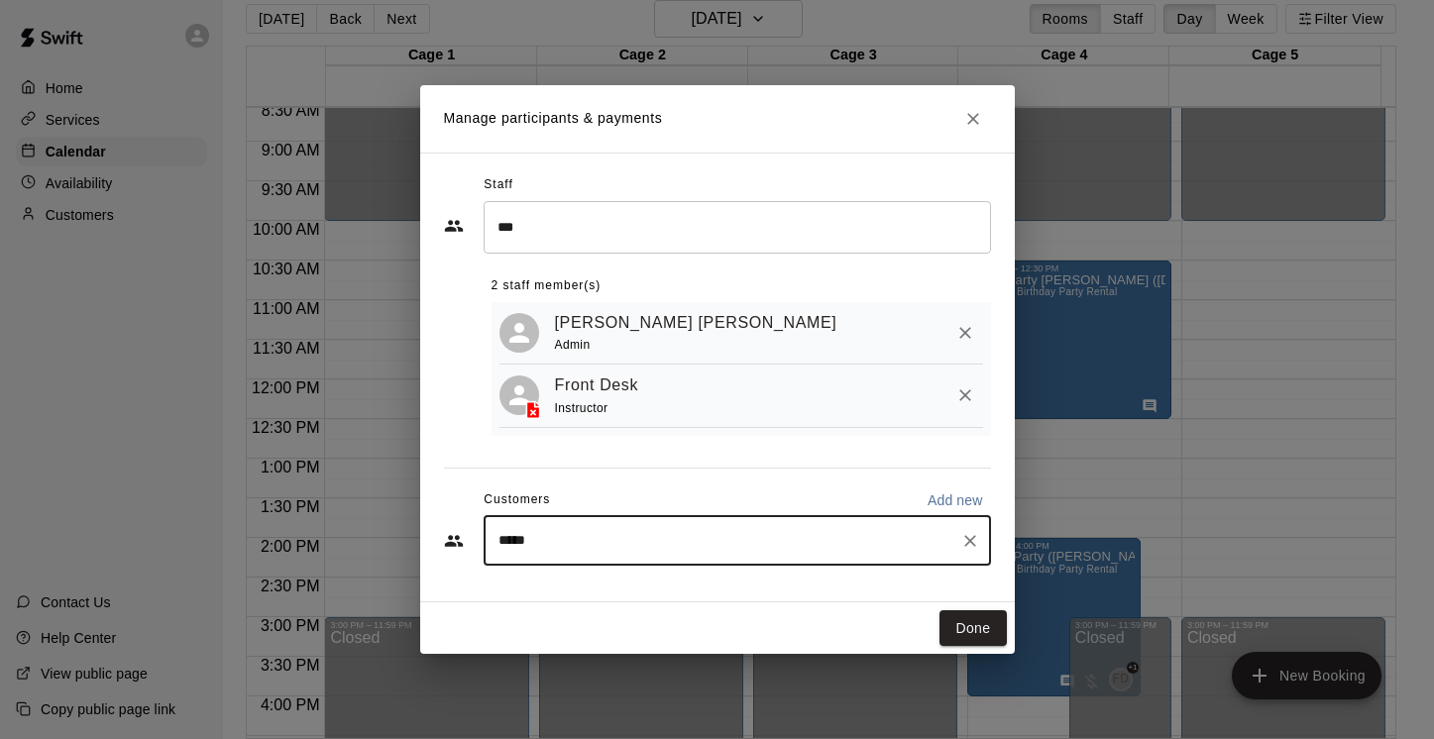
type input "******"
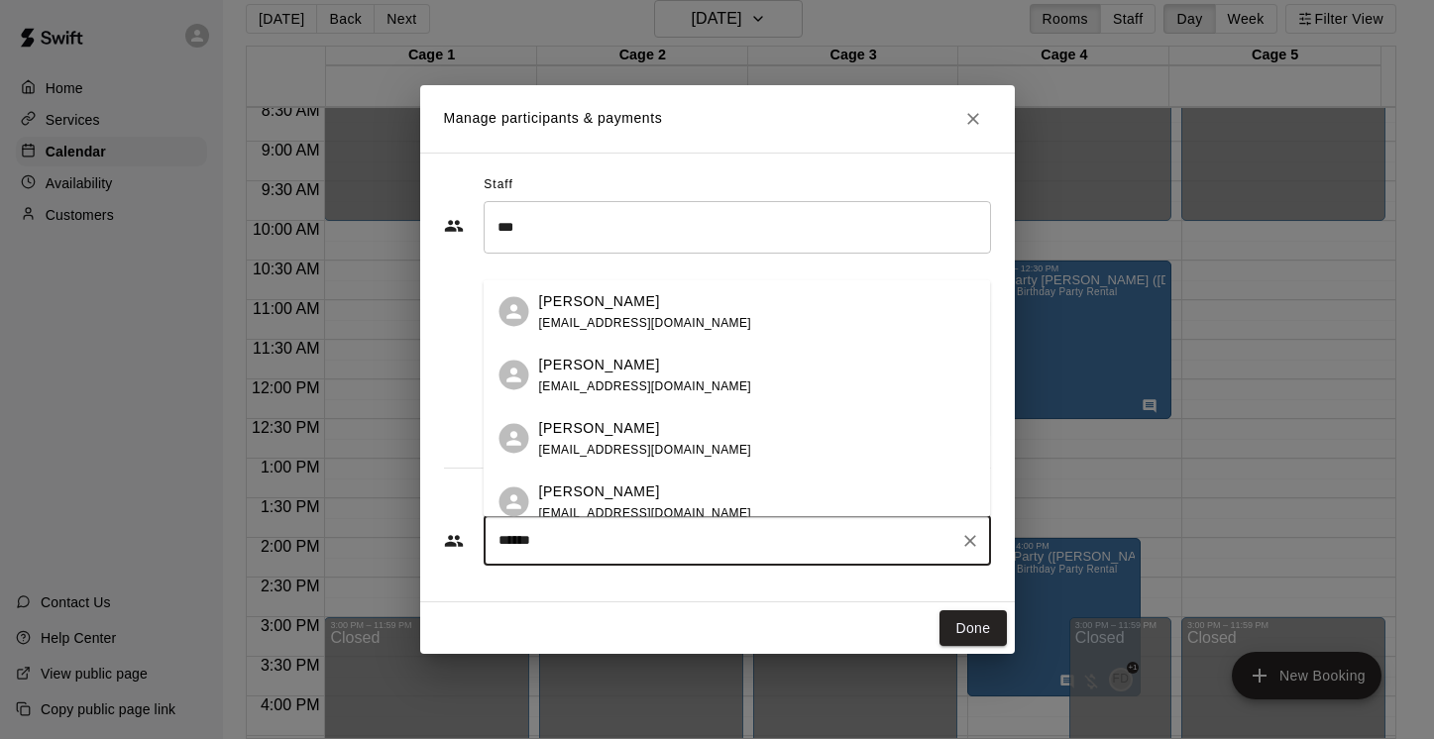
click at [595, 449] on span "[EMAIL_ADDRESS][DOMAIN_NAME]" at bounding box center [645, 449] width 213 height 14
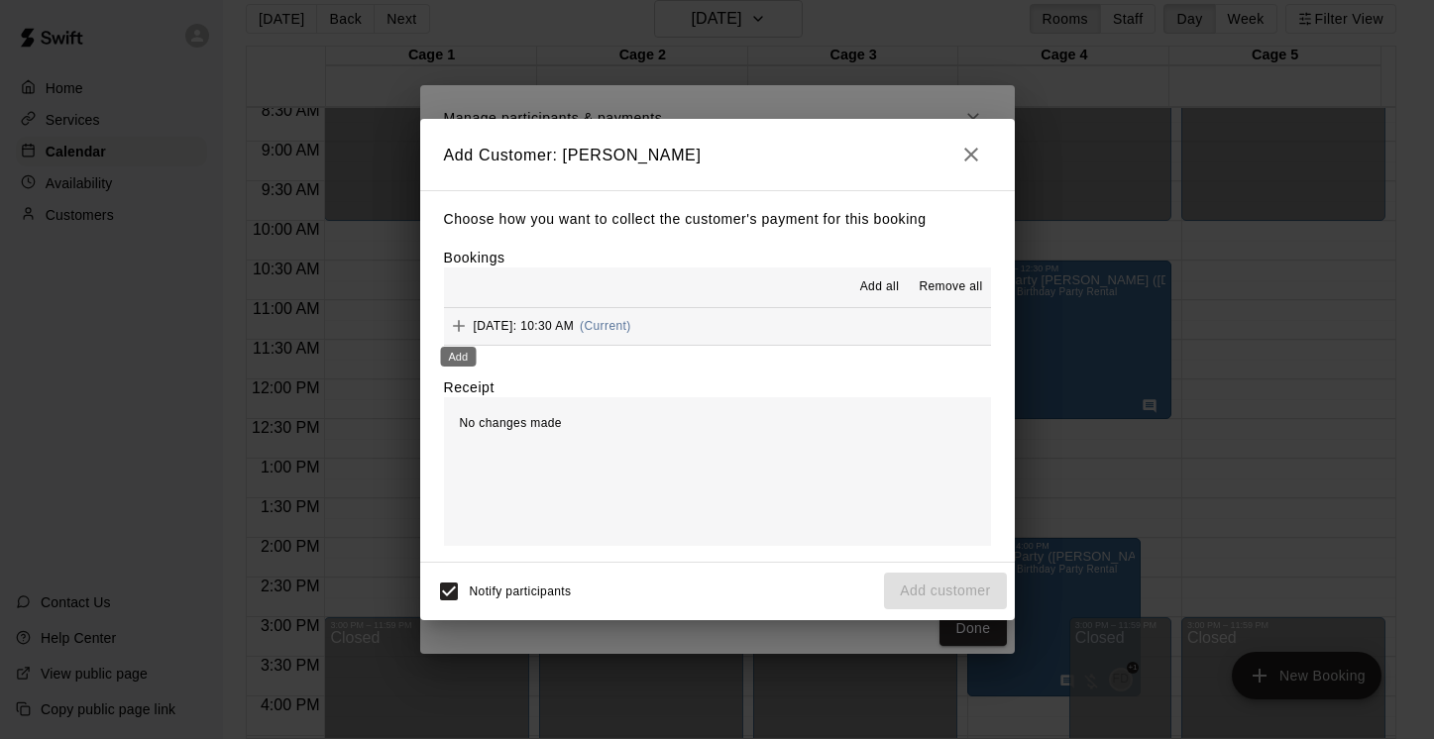
click at [461, 328] on icon "Add" at bounding box center [459, 326] width 20 height 20
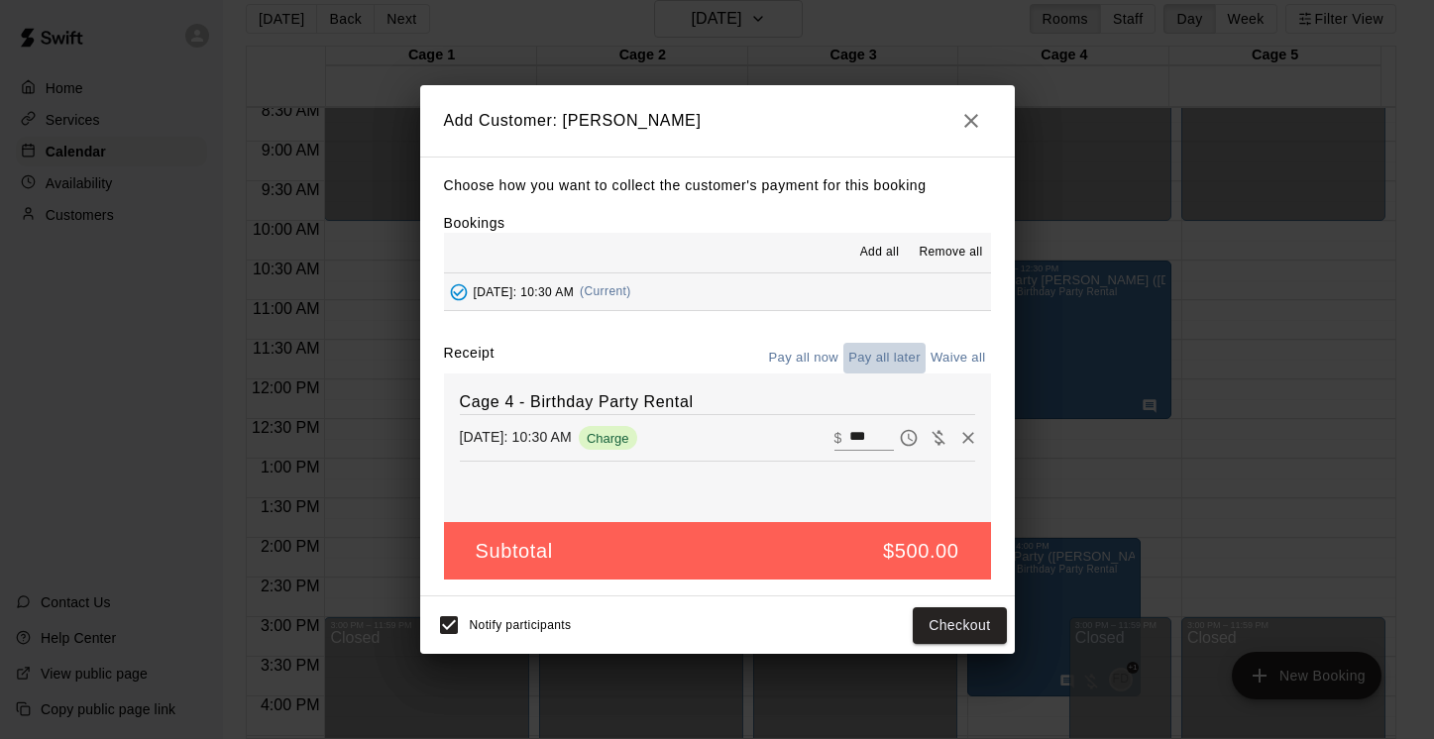
click at [893, 355] on button "Pay all later" at bounding box center [884, 358] width 82 height 31
click at [968, 625] on button "Add customer" at bounding box center [945, 625] width 122 height 37
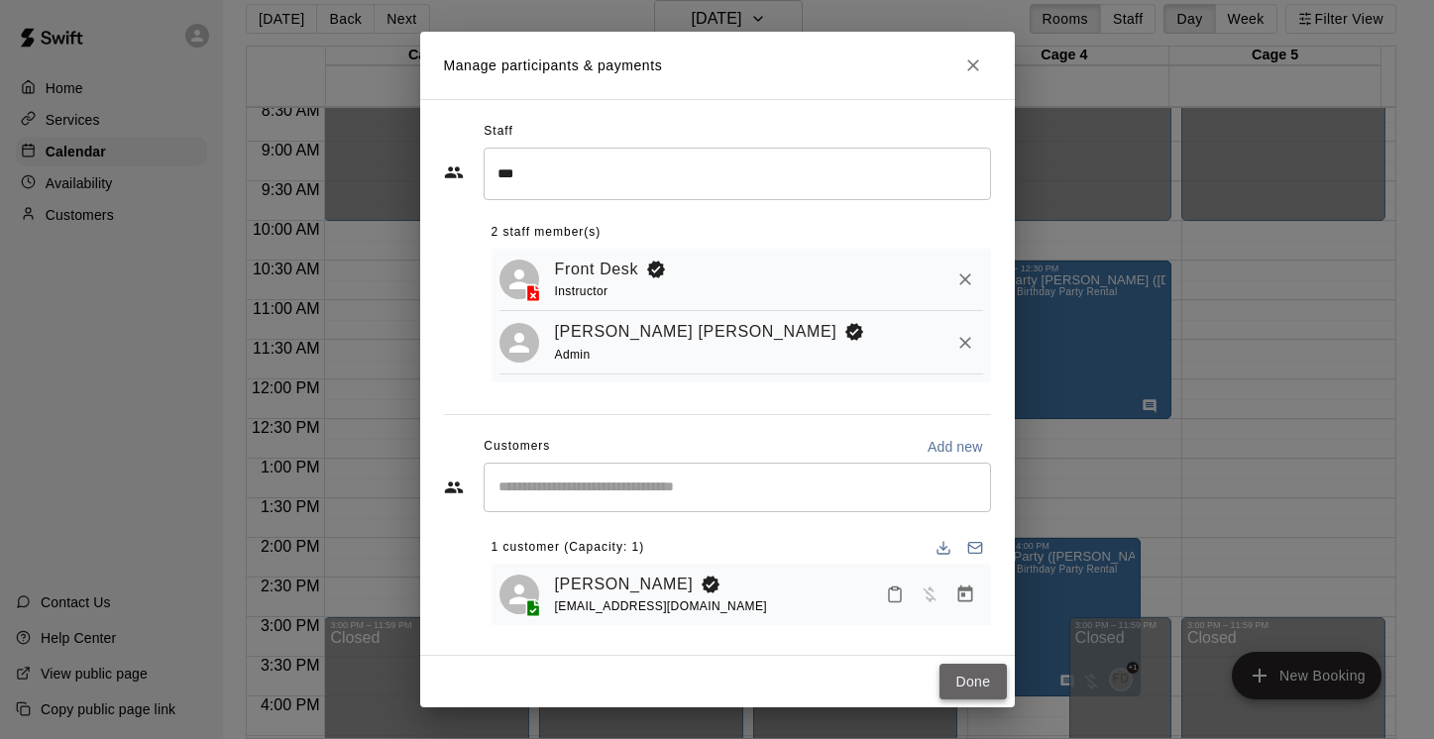
click at [977, 677] on button "Done" at bounding box center [972, 682] width 66 height 37
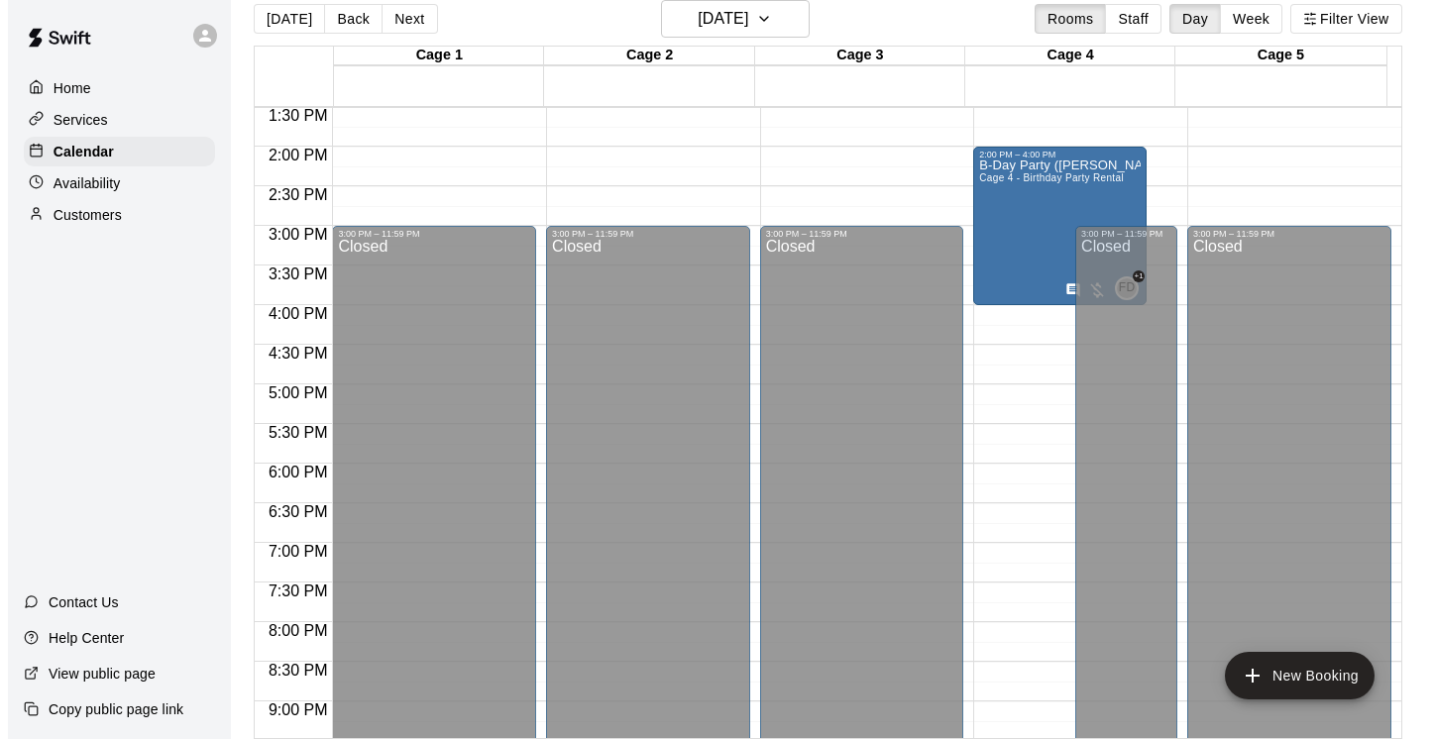
scroll to position [1075, 0]
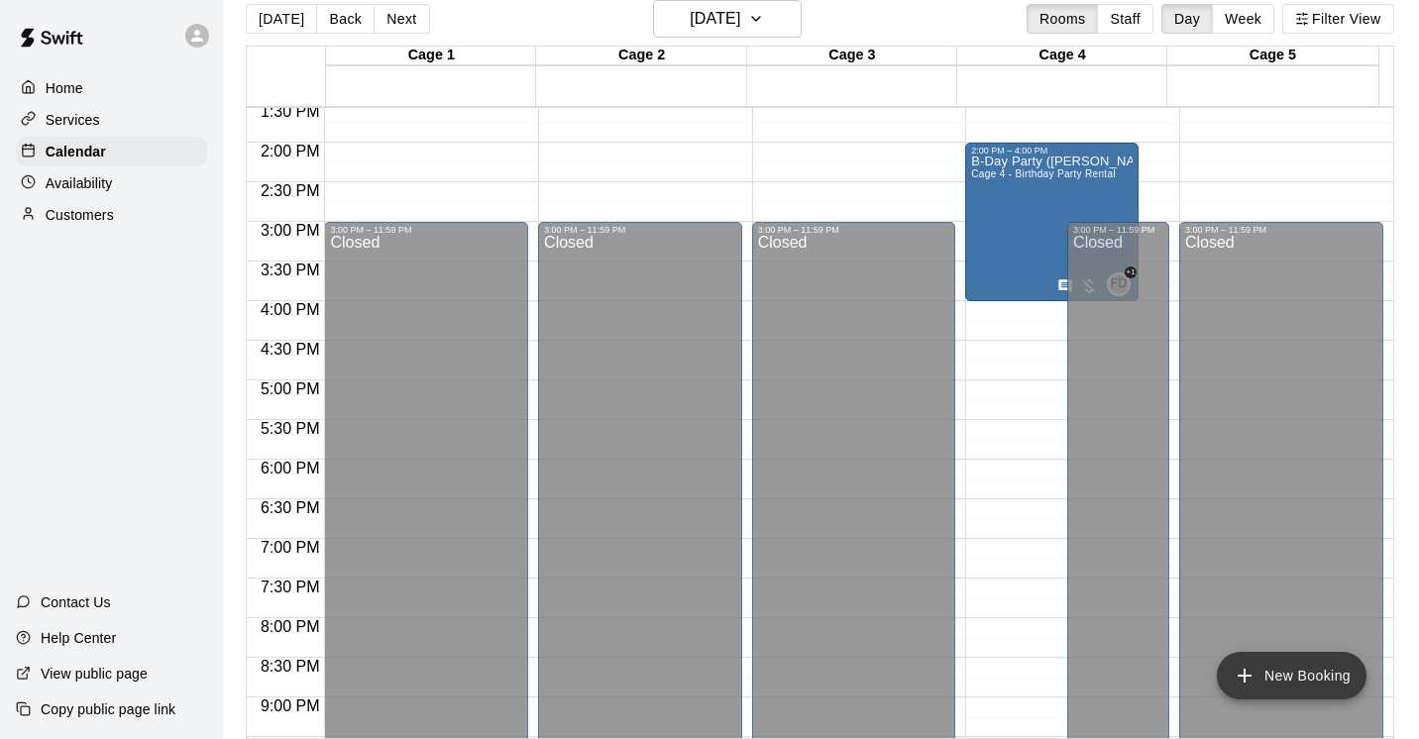
click at [1302, 667] on button "New Booking" at bounding box center [1292, 676] width 150 height 48
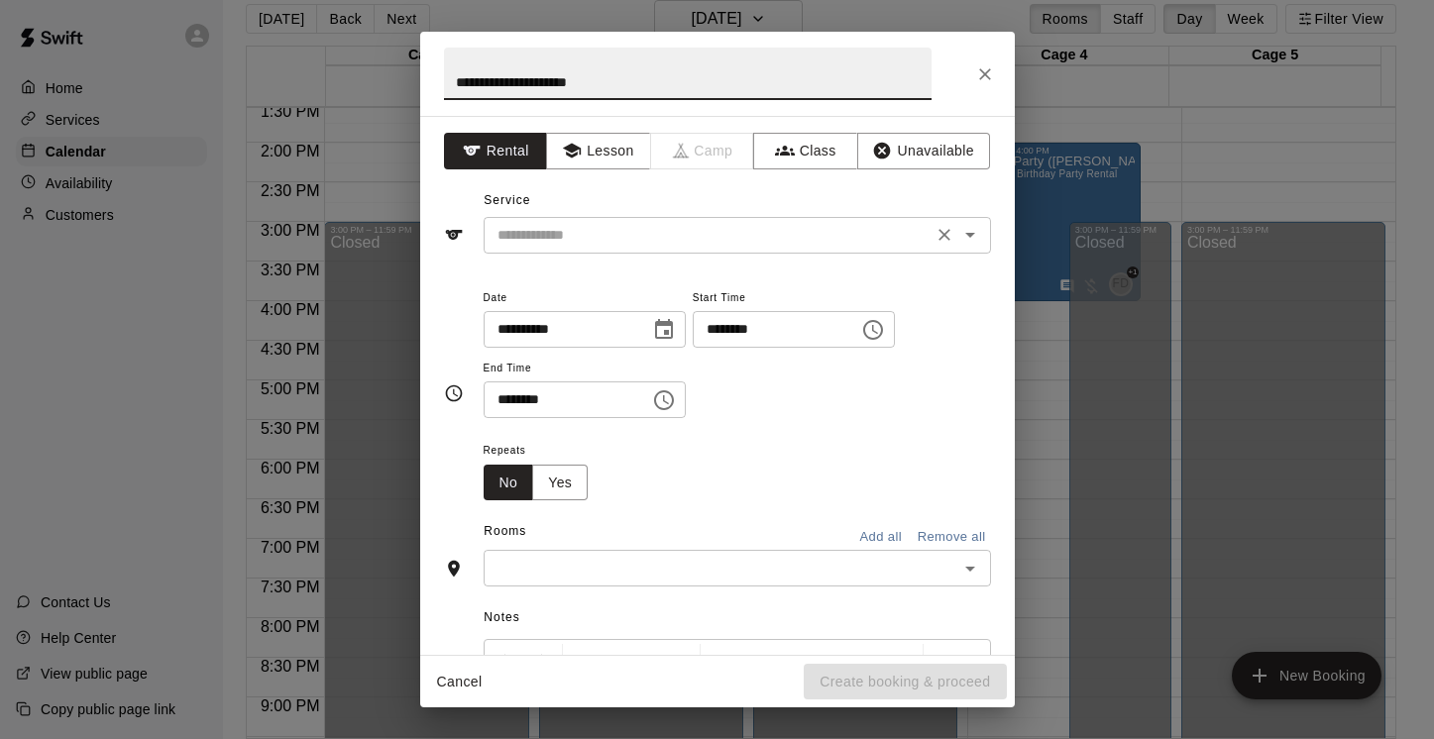
type input "**********"
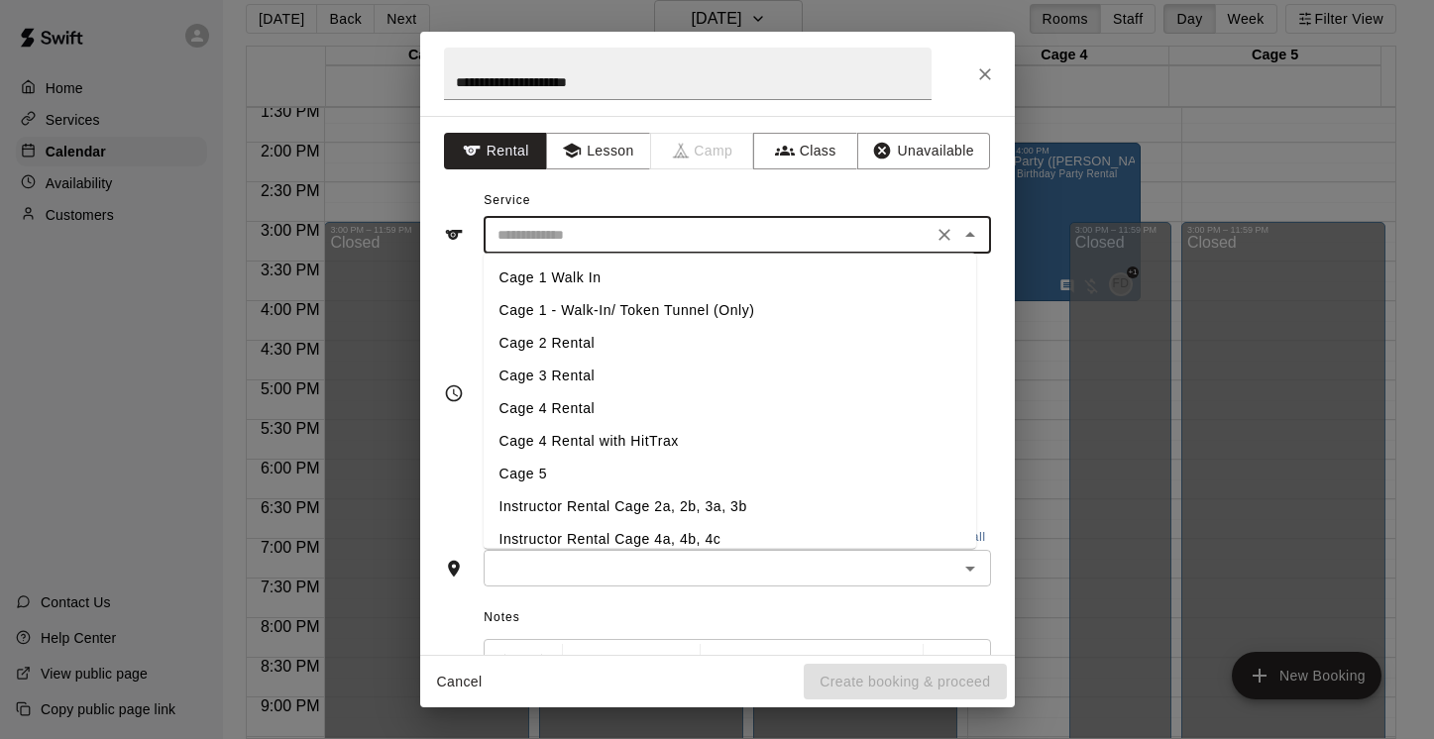
click at [690, 238] on input "text" at bounding box center [708, 235] width 437 height 25
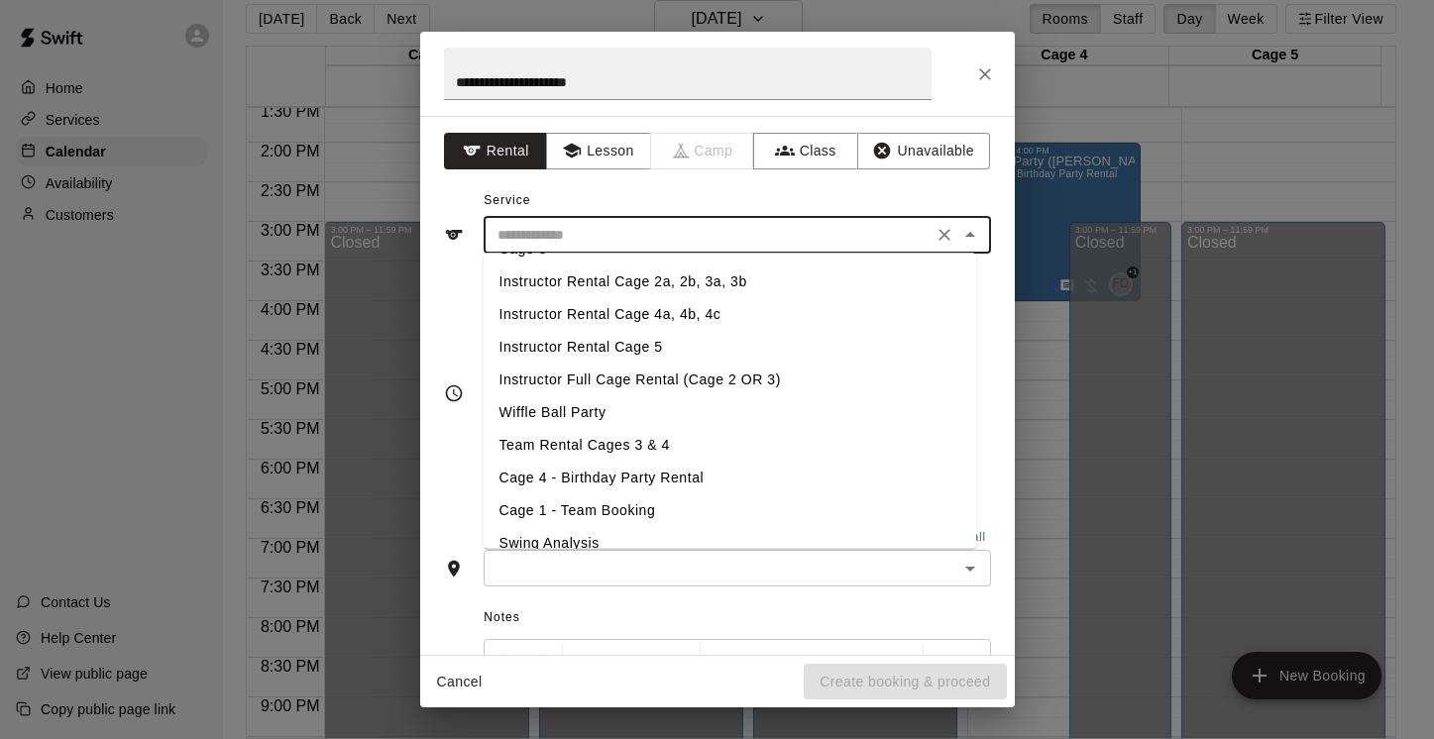
scroll to position [215, 0]
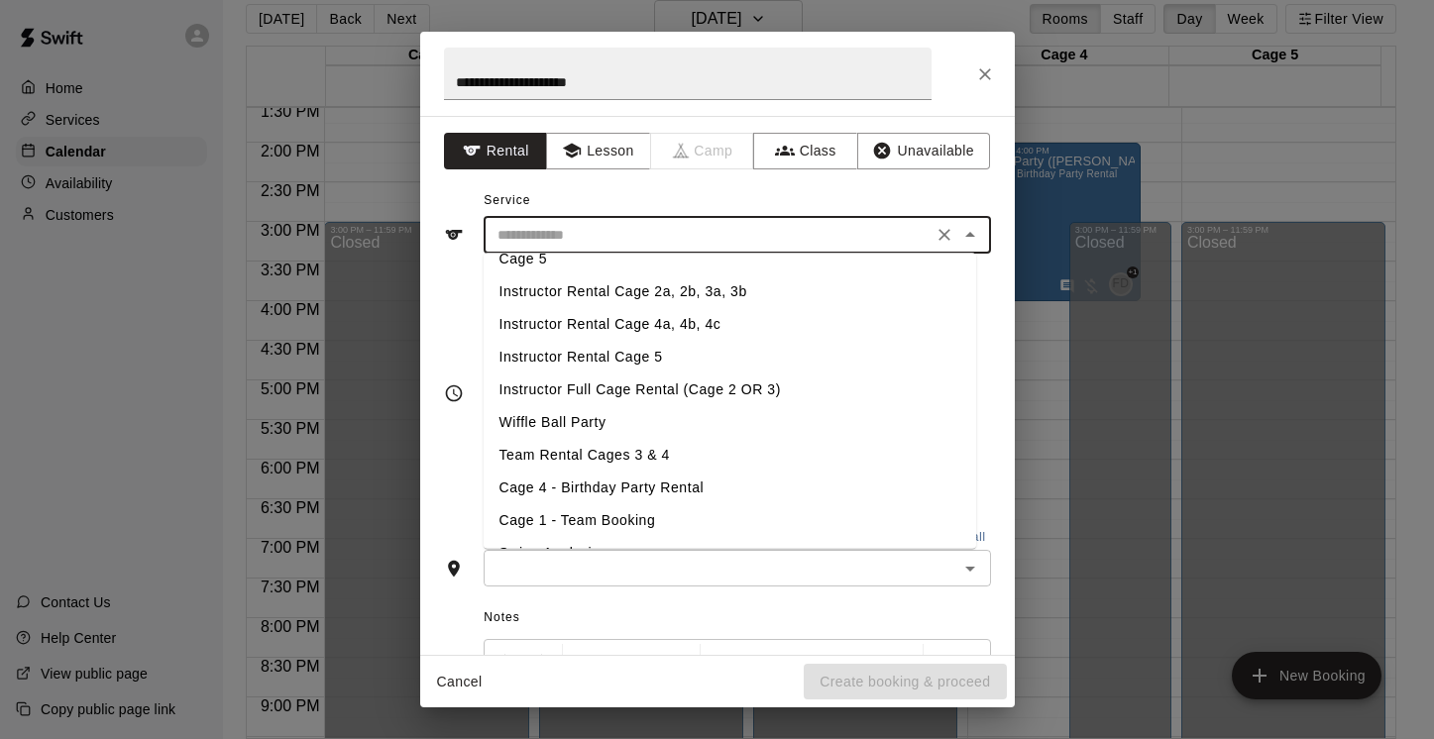
click at [710, 422] on li "Wiffle Ball Party" at bounding box center [730, 422] width 492 height 33
type input "**********"
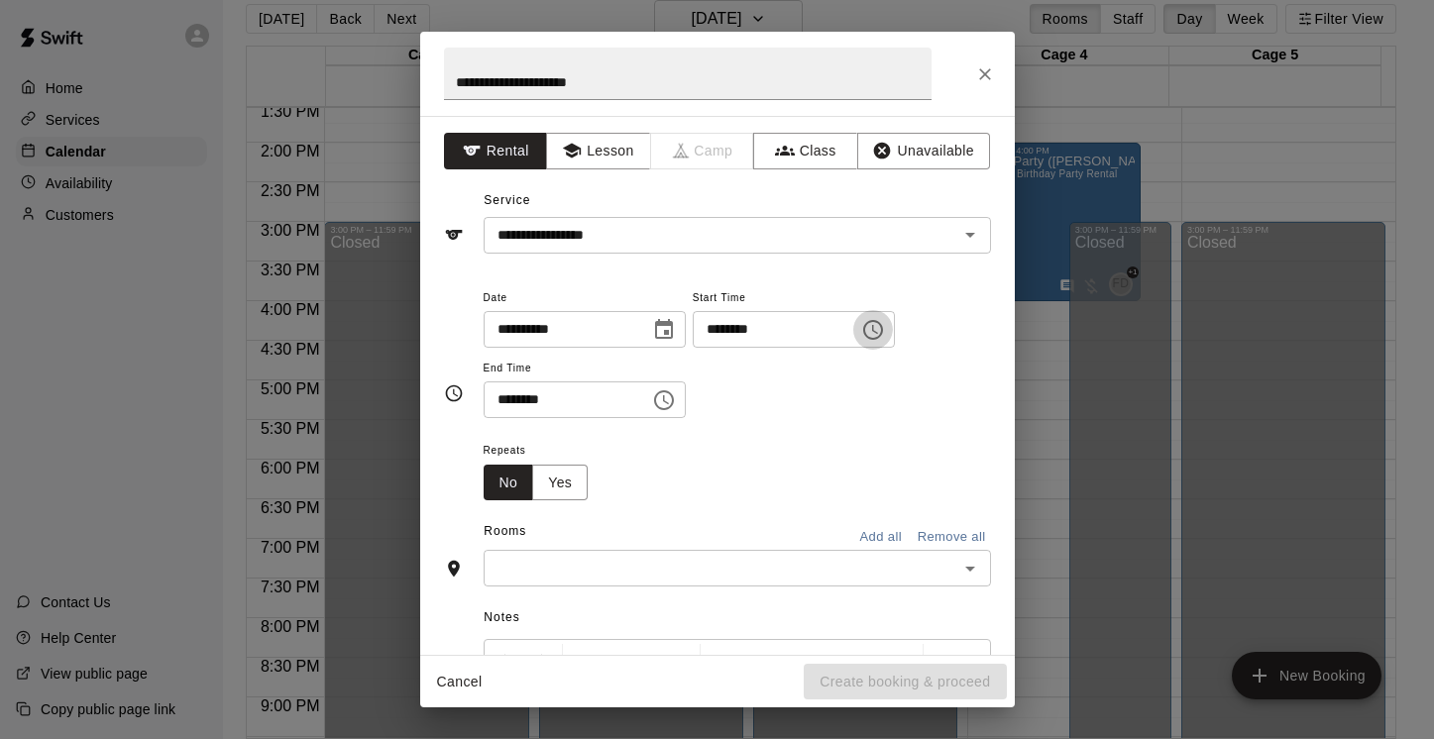
click at [885, 330] on icon "Choose time, selected time is 12:00 PM" at bounding box center [873, 330] width 24 height 24
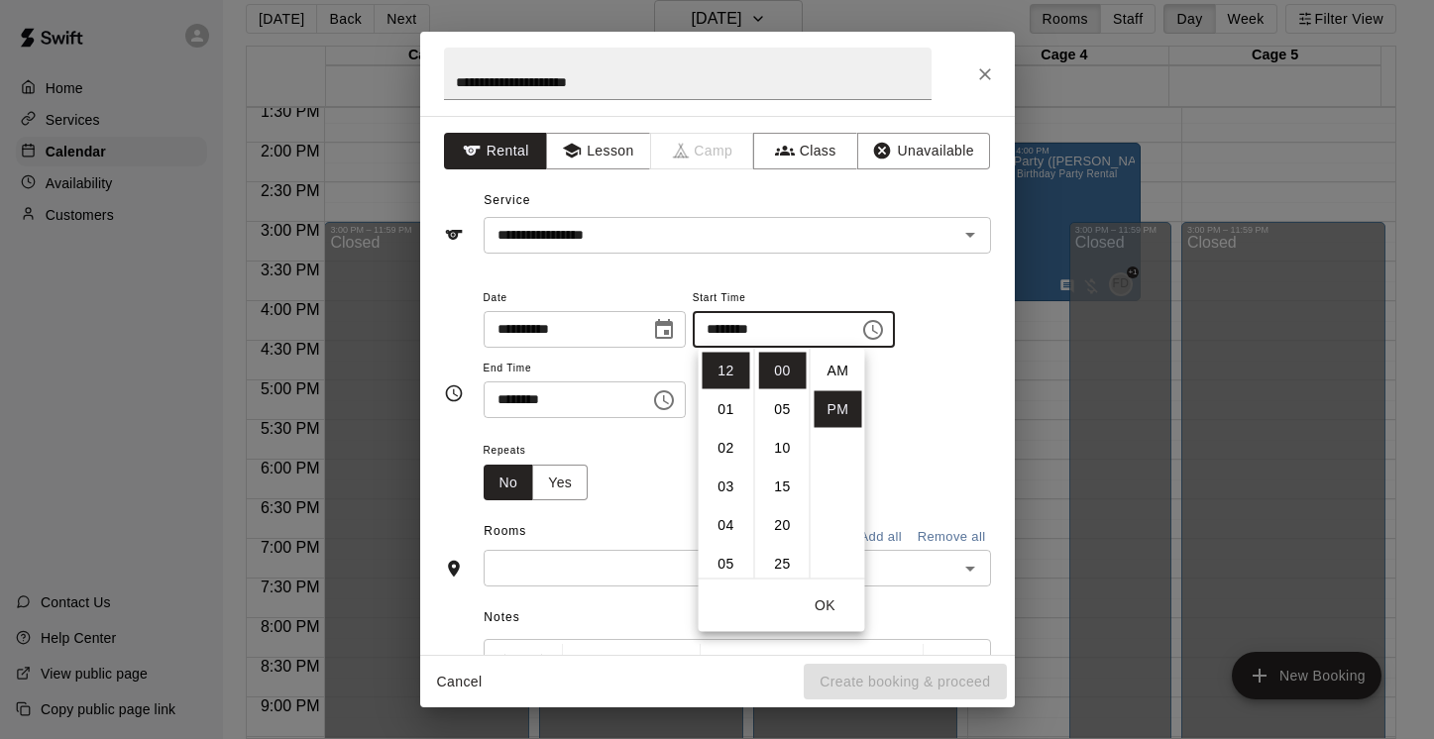
scroll to position [36, 0]
click at [726, 559] on li "05" at bounding box center [727, 564] width 48 height 37
type input "********"
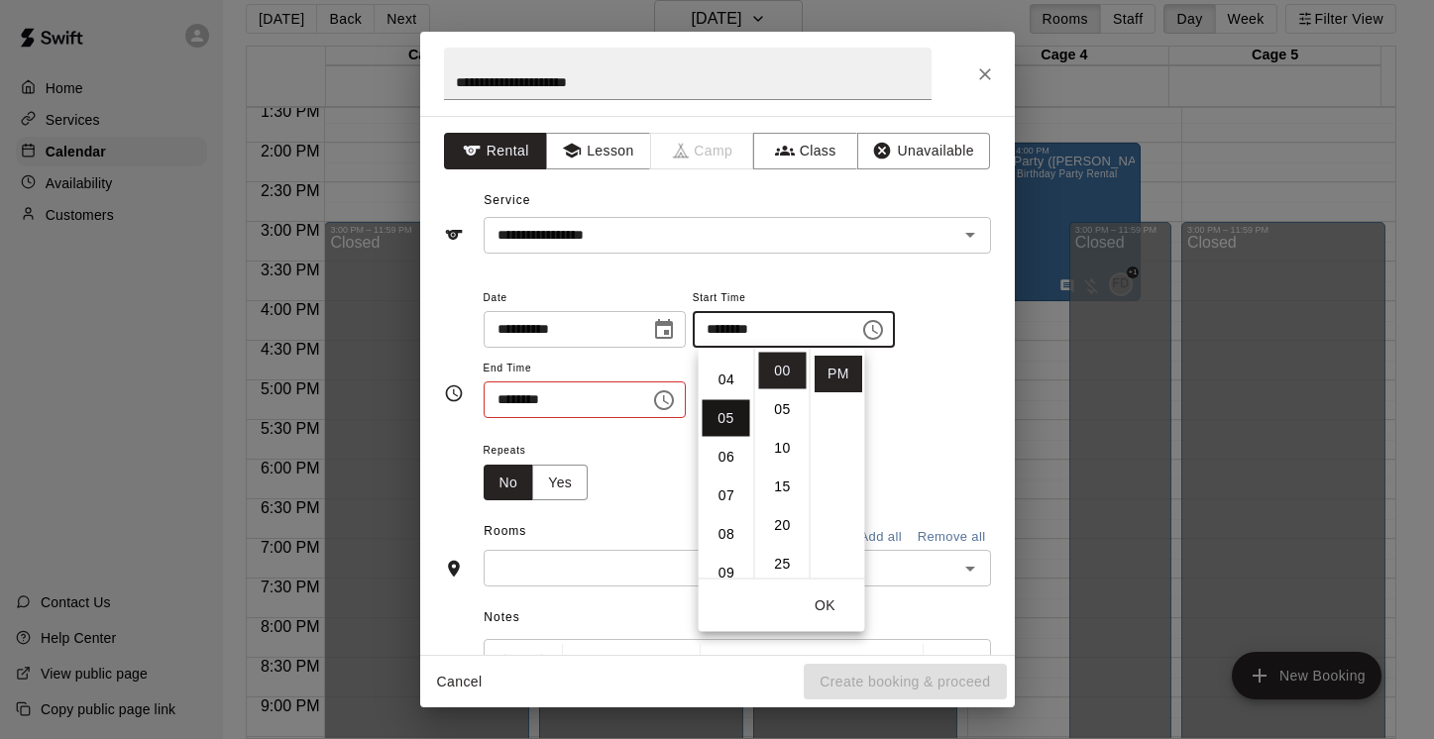
scroll to position [193, 0]
click at [674, 398] on icon "Choose time, selected time is 12:30 PM" at bounding box center [664, 400] width 24 height 24
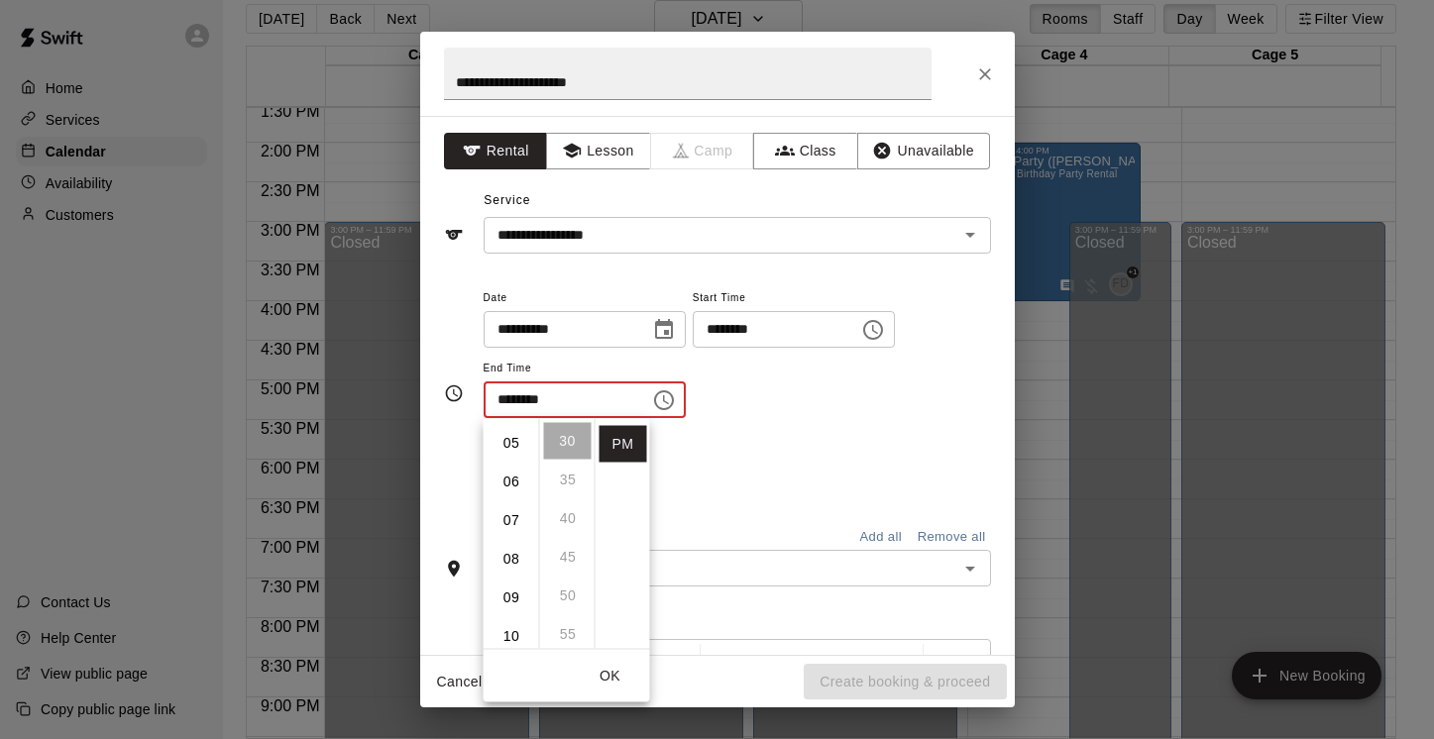
scroll to position [192, 0]
click at [507, 519] on li "07" at bounding box center [512, 519] width 48 height 37
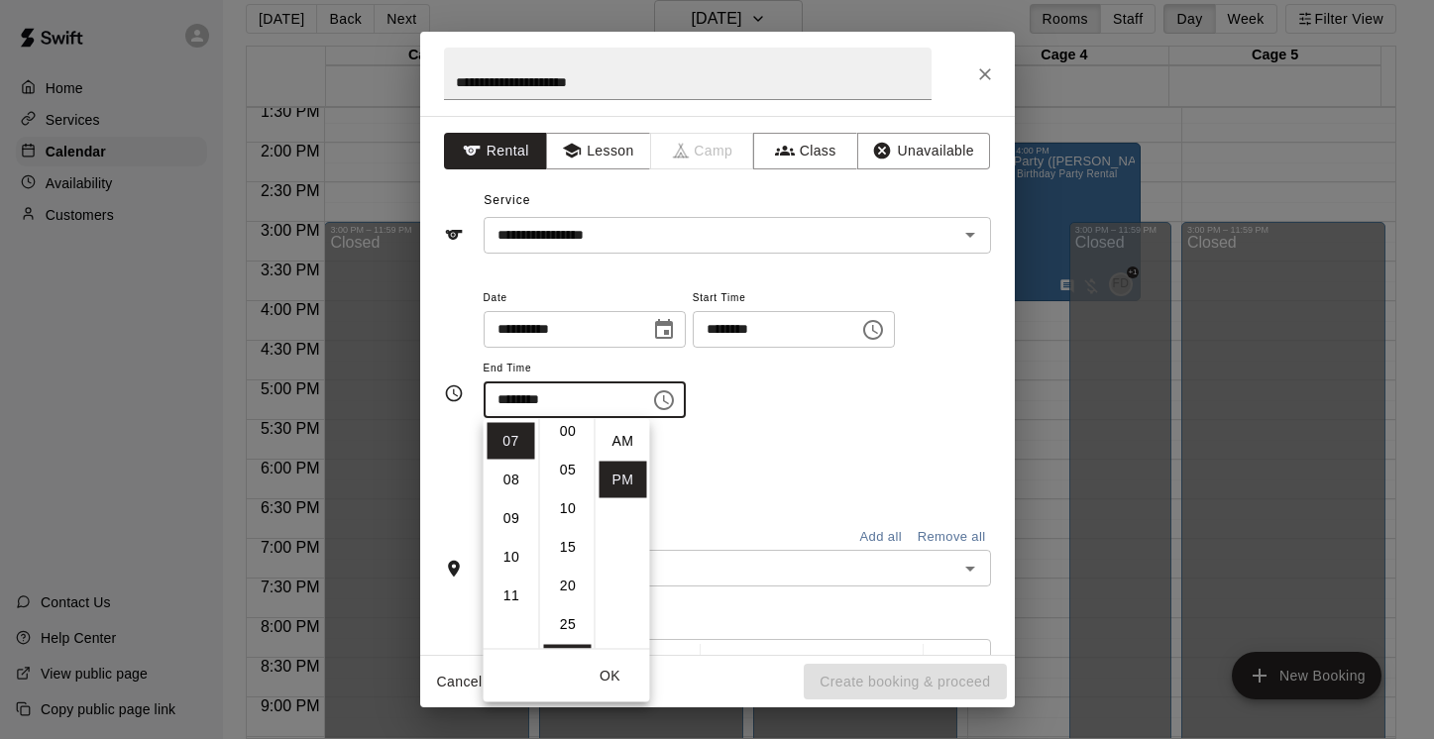
scroll to position [0, 0]
click at [571, 434] on li "00" at bounding box center [568, 441] width 48 height 37
type input "********"
click at [836, 427] on div "**********" at bounding box center [737, 362] width 507 height 154
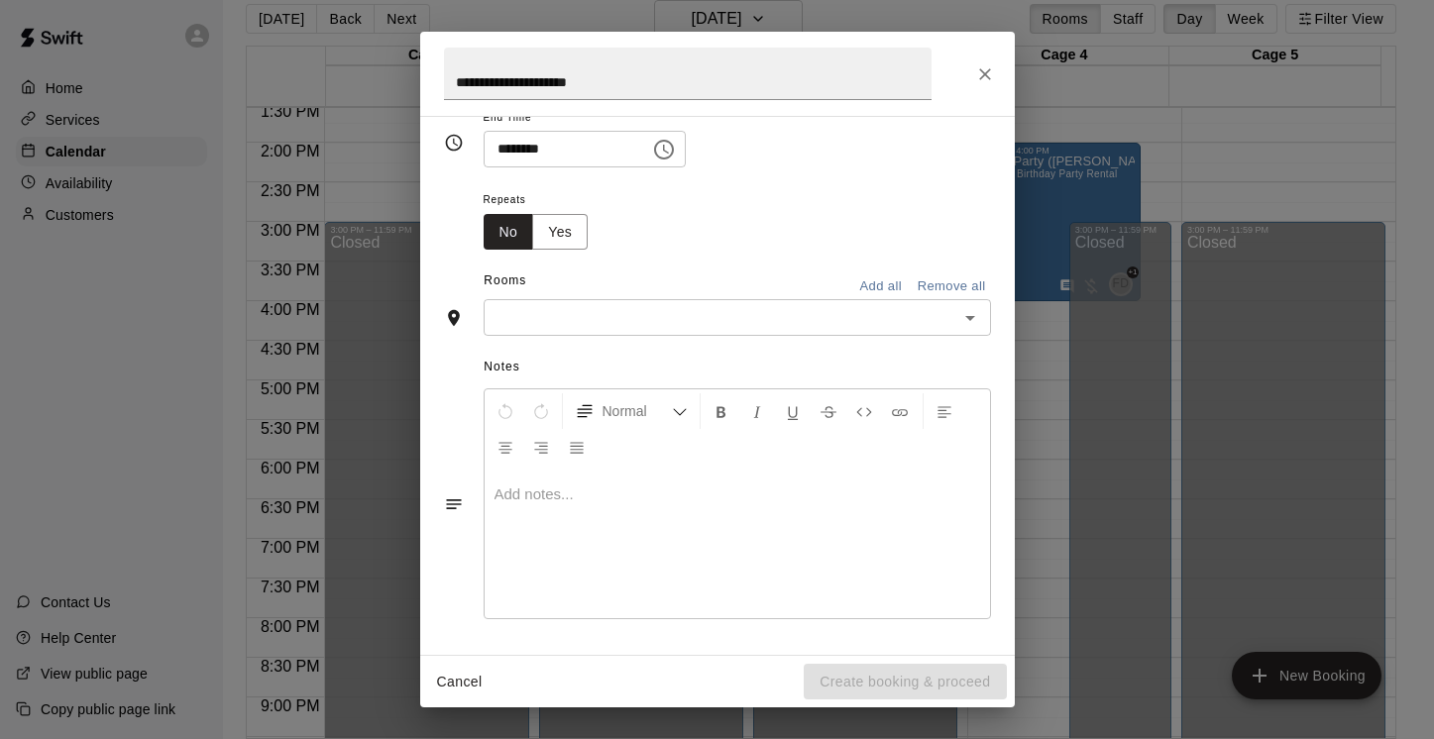
scroll to position [252, 0]
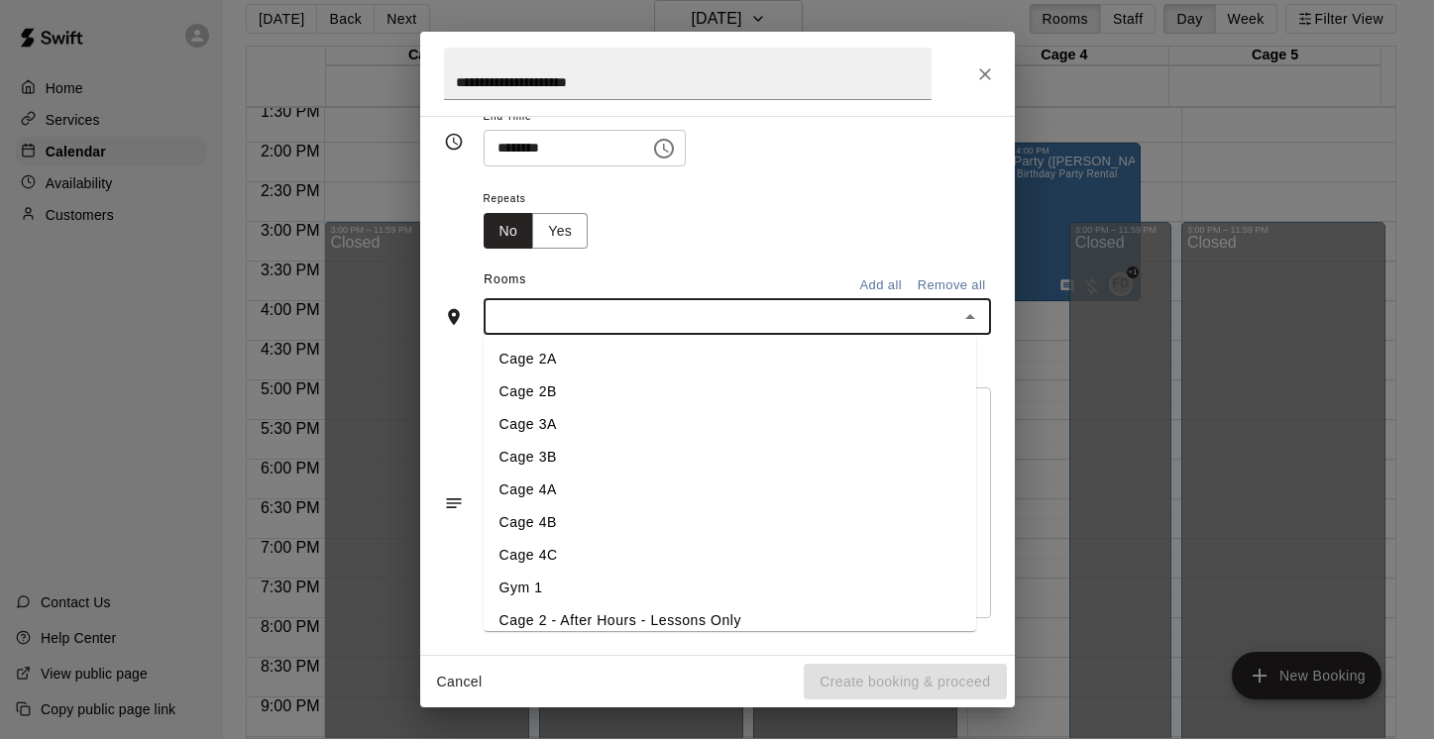
click at [805, 322] on input "text" at bounding box center [721, 316] width 463 height 25
click at [860, 280] on button "Add all" at bounding box center [880, 286] width 63 height 31
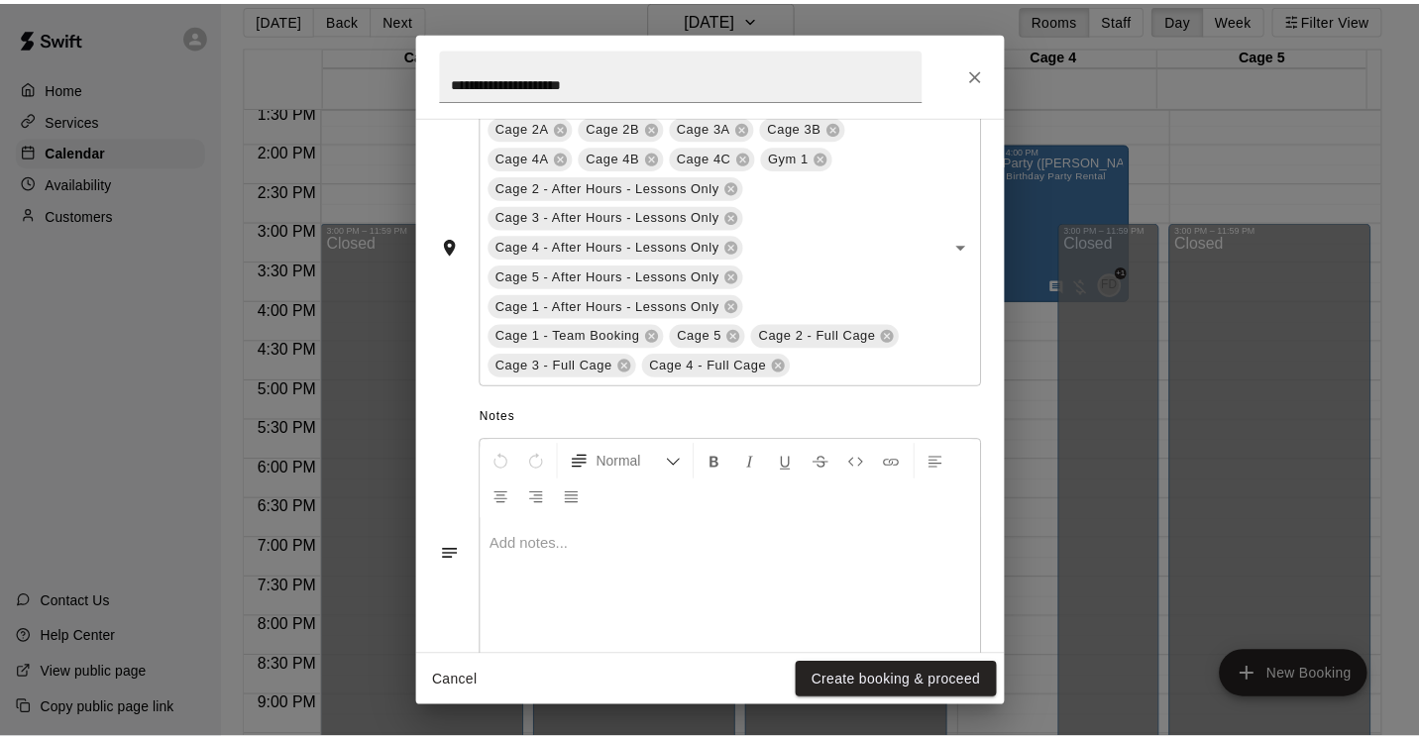
scroll to position [570, 0]
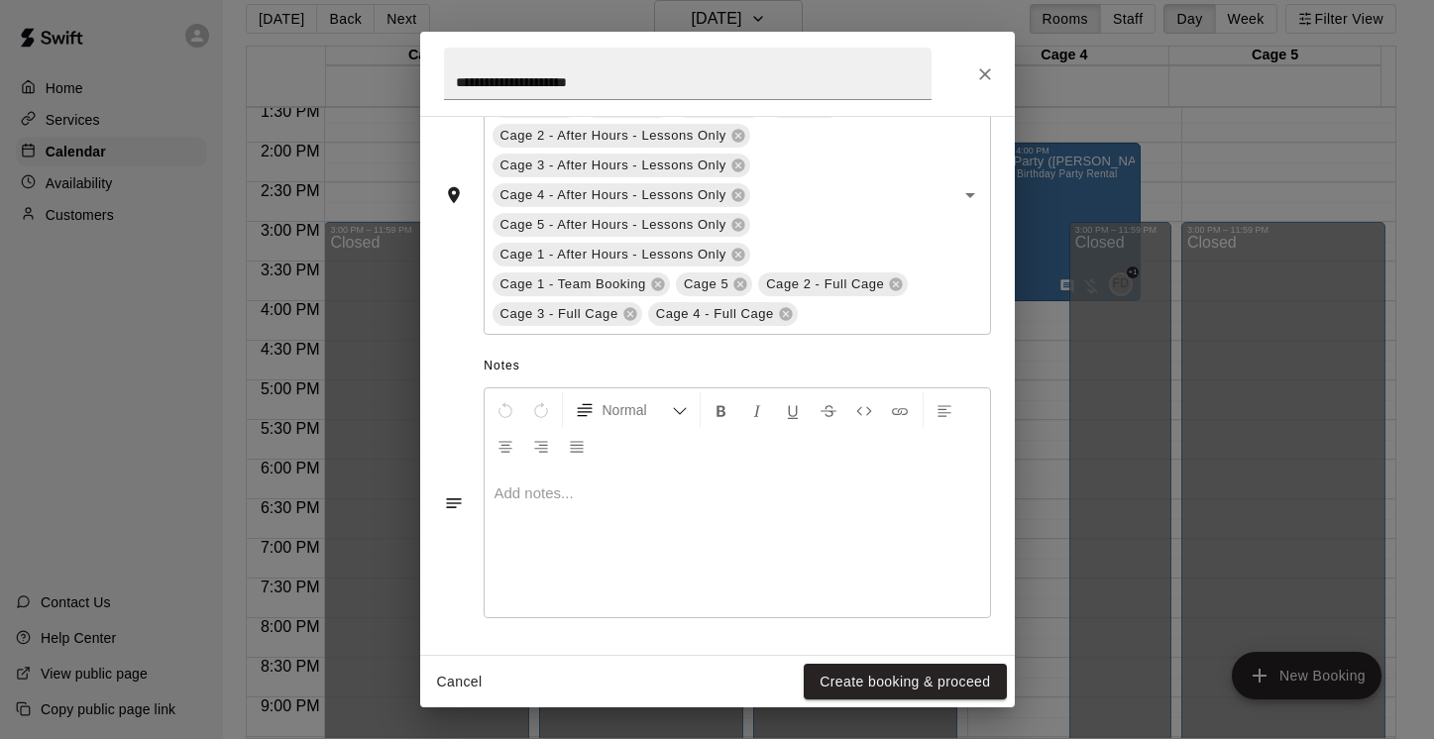
click at [542, 502] on p at bounding box center [737, 494] width 486 height 20
click at [873, 687] on button "Create booking & proceed" at bounding box center [905, 682] width 202 height 37
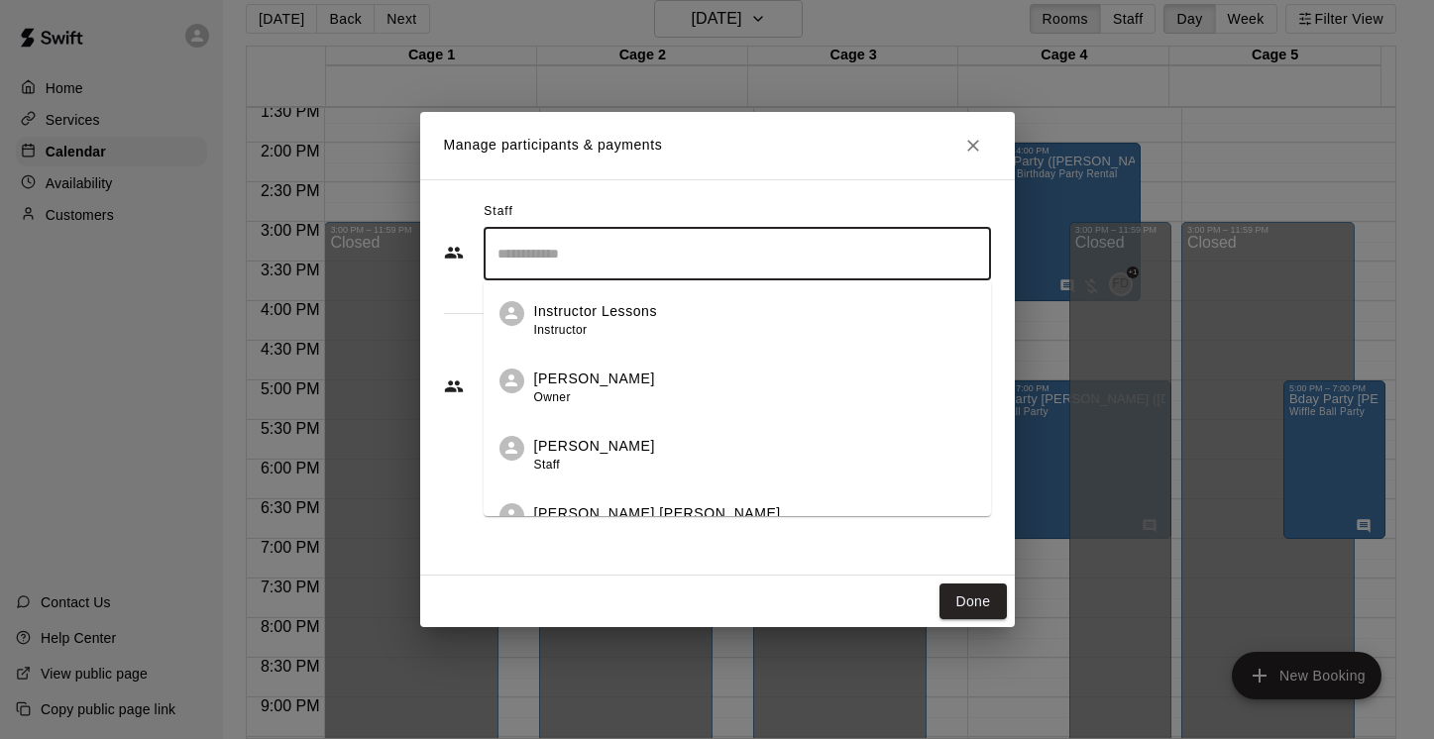
click at [847, 253] on input "Search staff" at bounding box center [737, 254] width 490 height 35
click at [569, 506] on p "[PERSON_NAME] [PERSON_NAME]" at bounding box center [657, 513] width 247 height 21
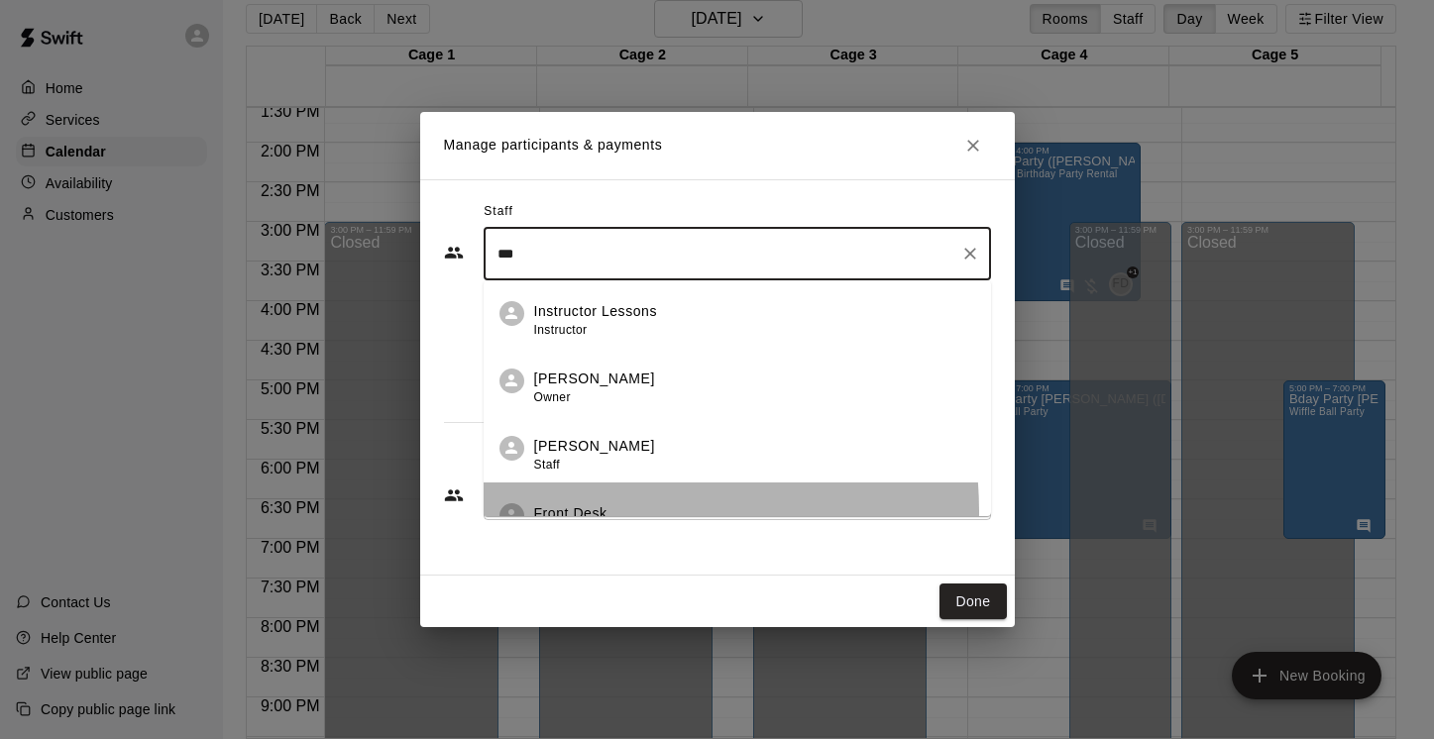
click at [601, 511] on p "Front Desk" at bounding box center [570, 513] width 73 height 21
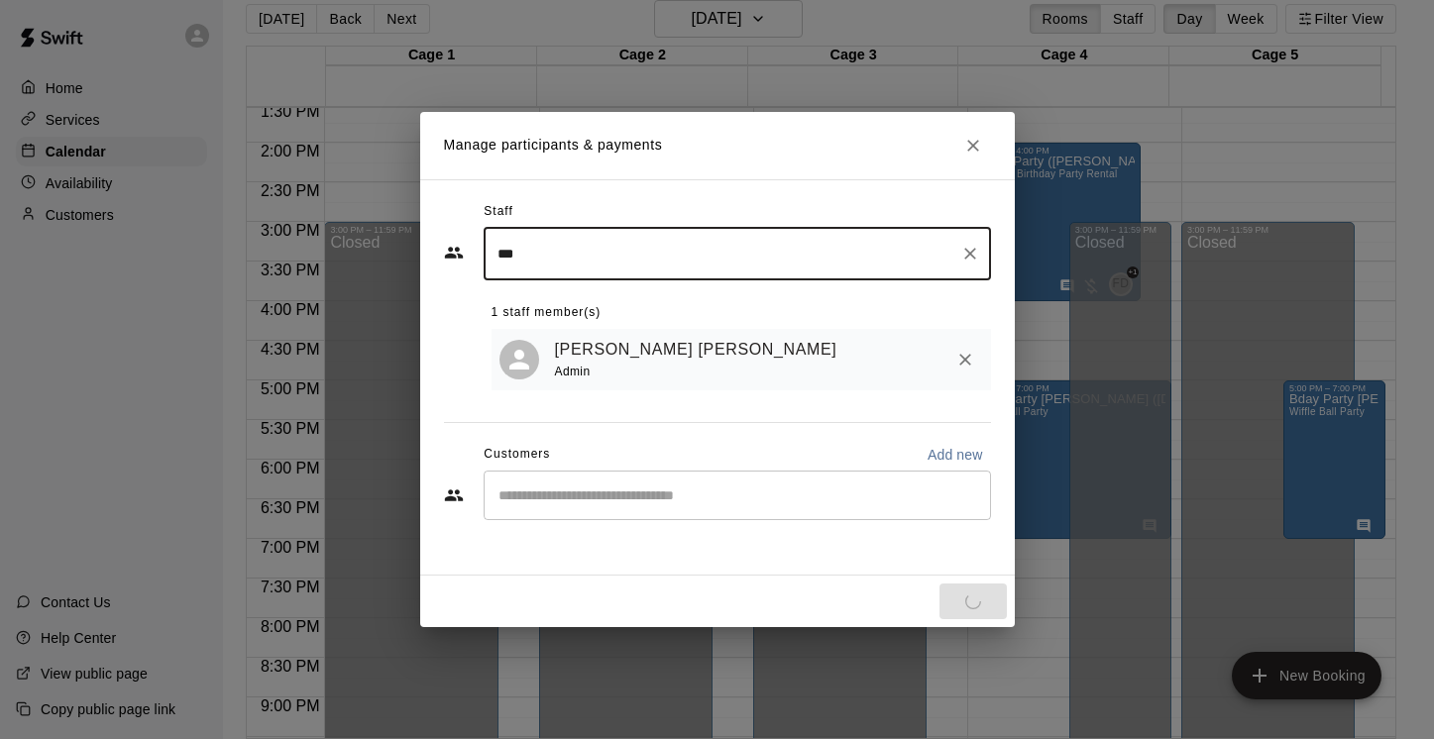
type input "***"
click at [569, 491] on input "Start typing to search customers..." at bounding box center [737, 496] width 490 height 20
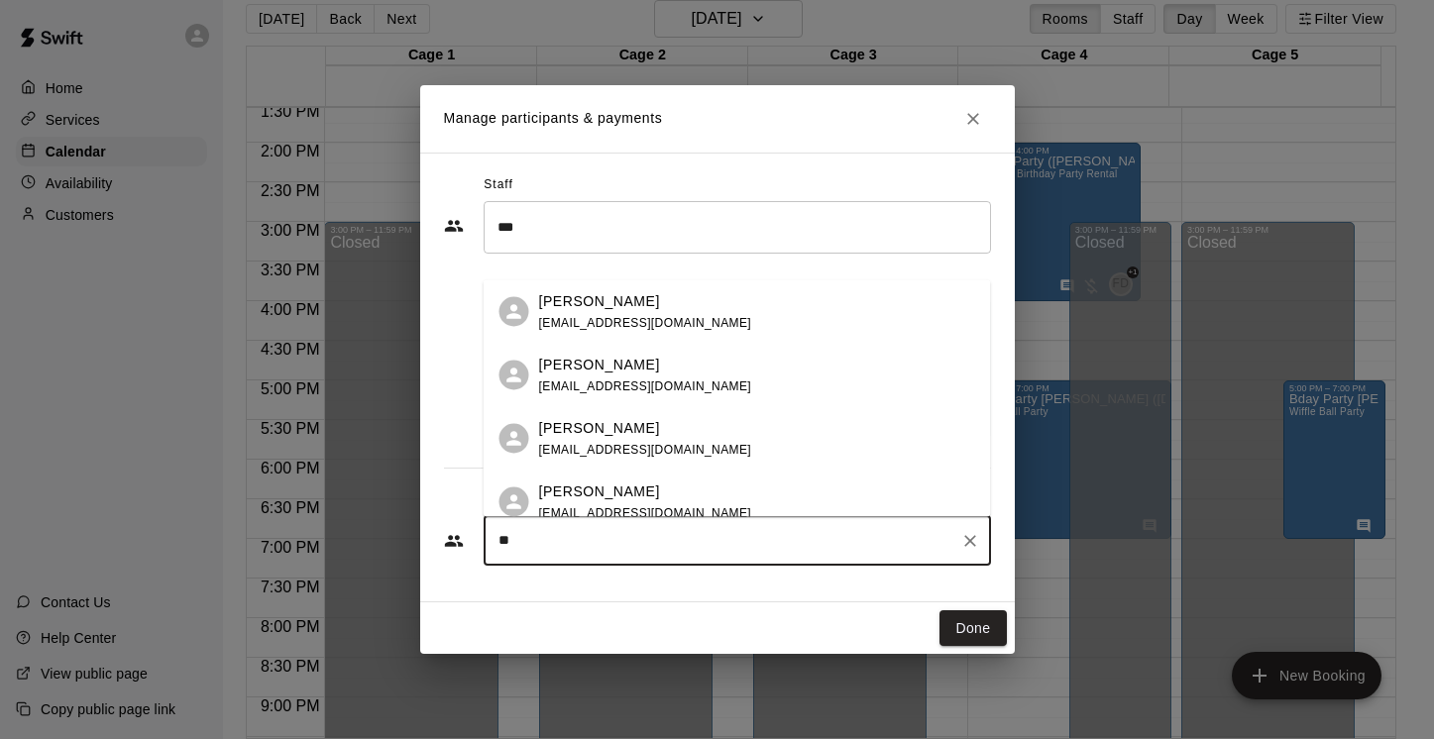
type input "*"
type input "*******"
click at [586, 383] on span "[EMAIL_ADDRESS][DOMAIN_NAME]" at bounding box center [645, 386] width 213 height 14
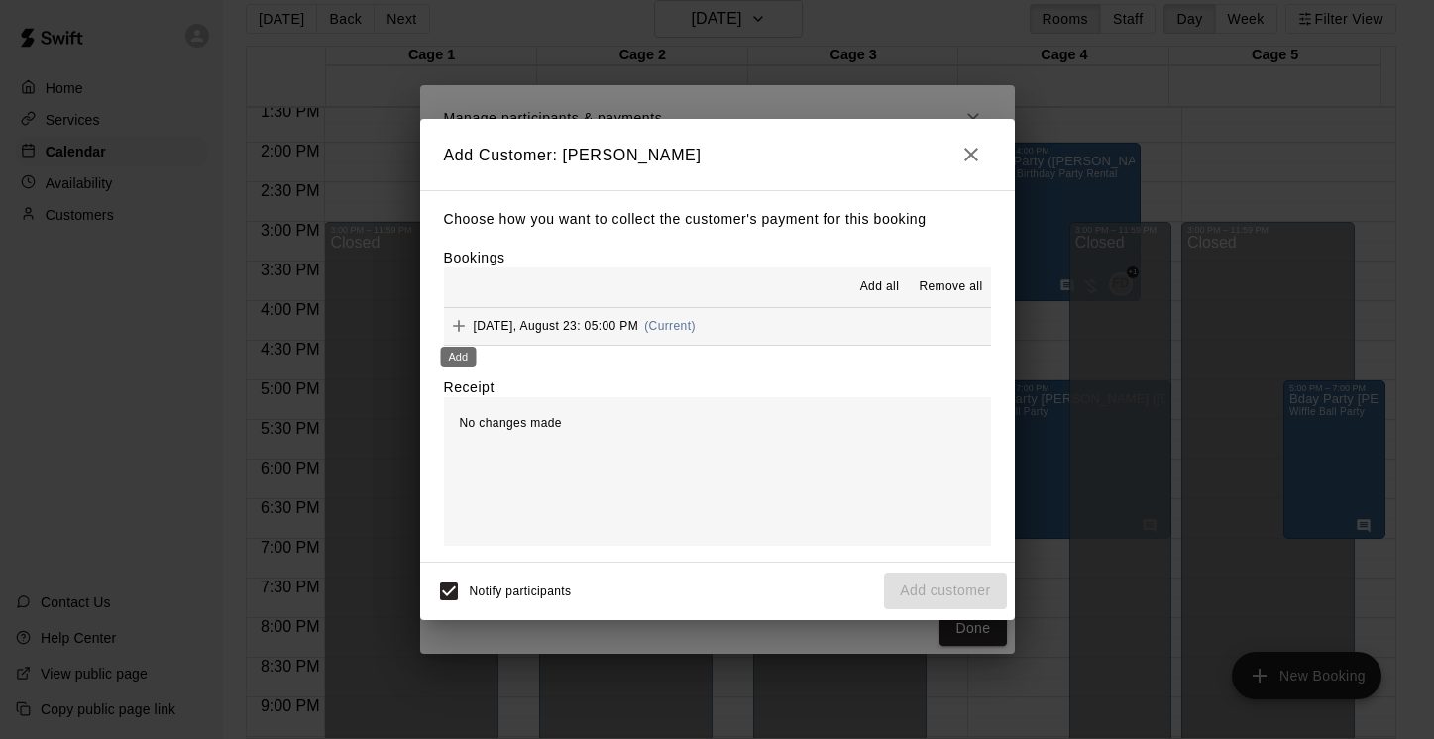
click at [465, 321] on icon "Add" at bounding box center [459, 326] width 20 height 20
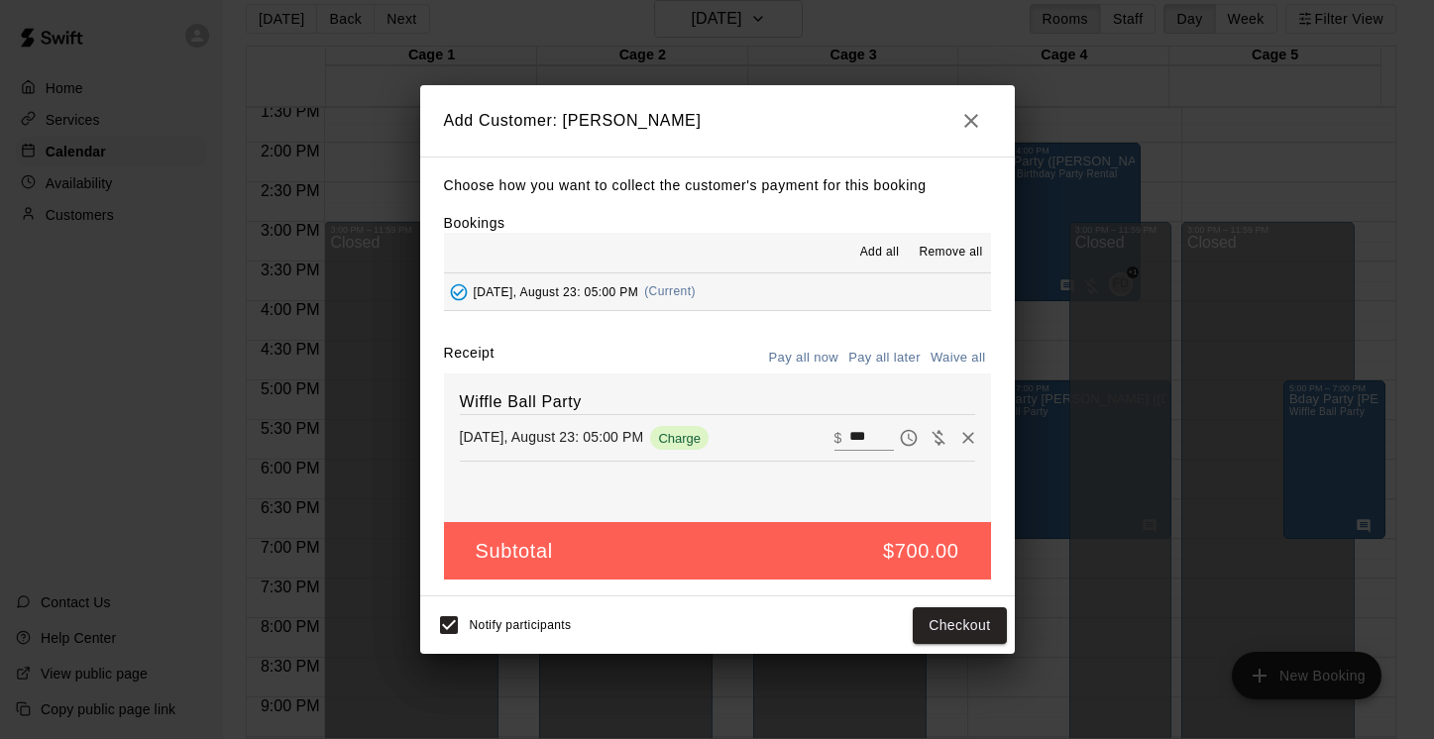
click at [888, 357] on button "Pay all later" at bounding box center [884, 358] width 82 height 31
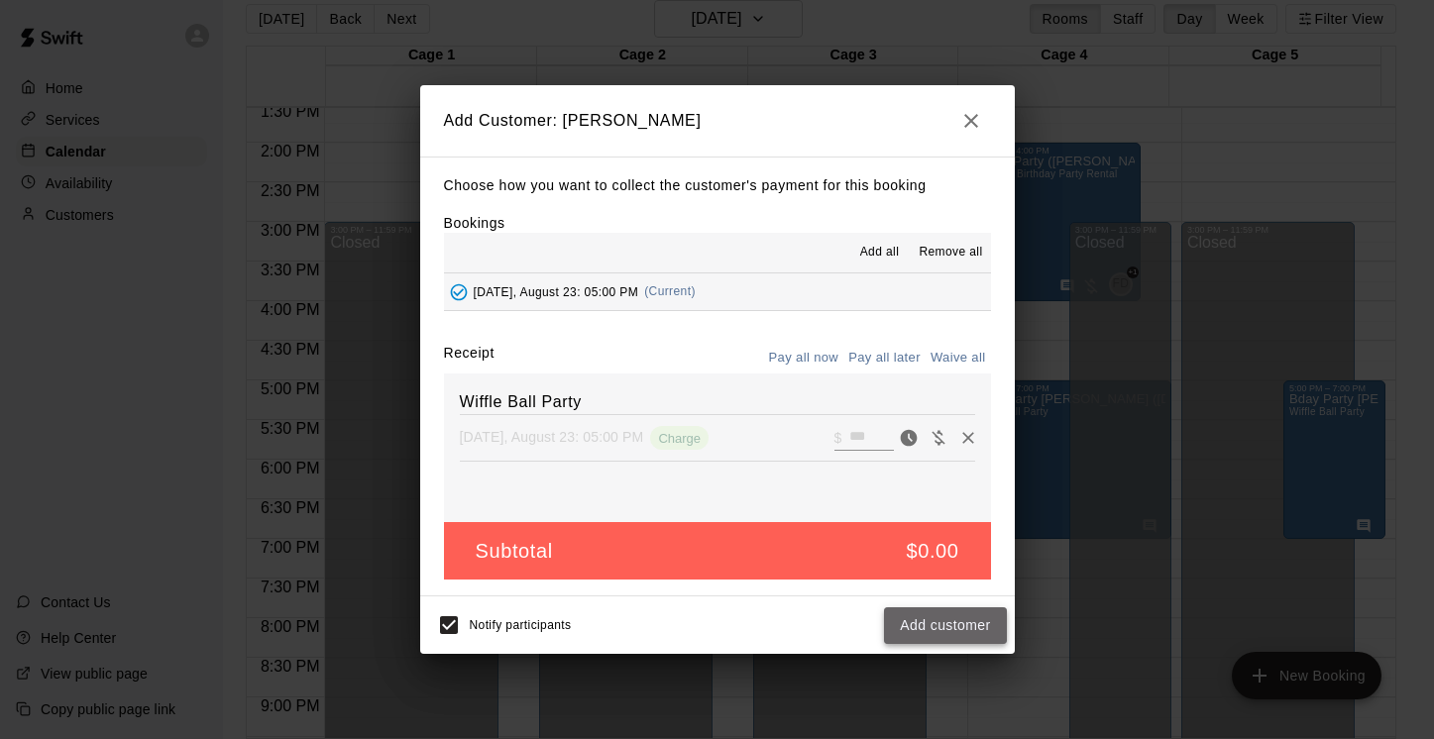
click at [945, 629] on button "Add customer" at bounding box center [945, 625] width 122 height 37
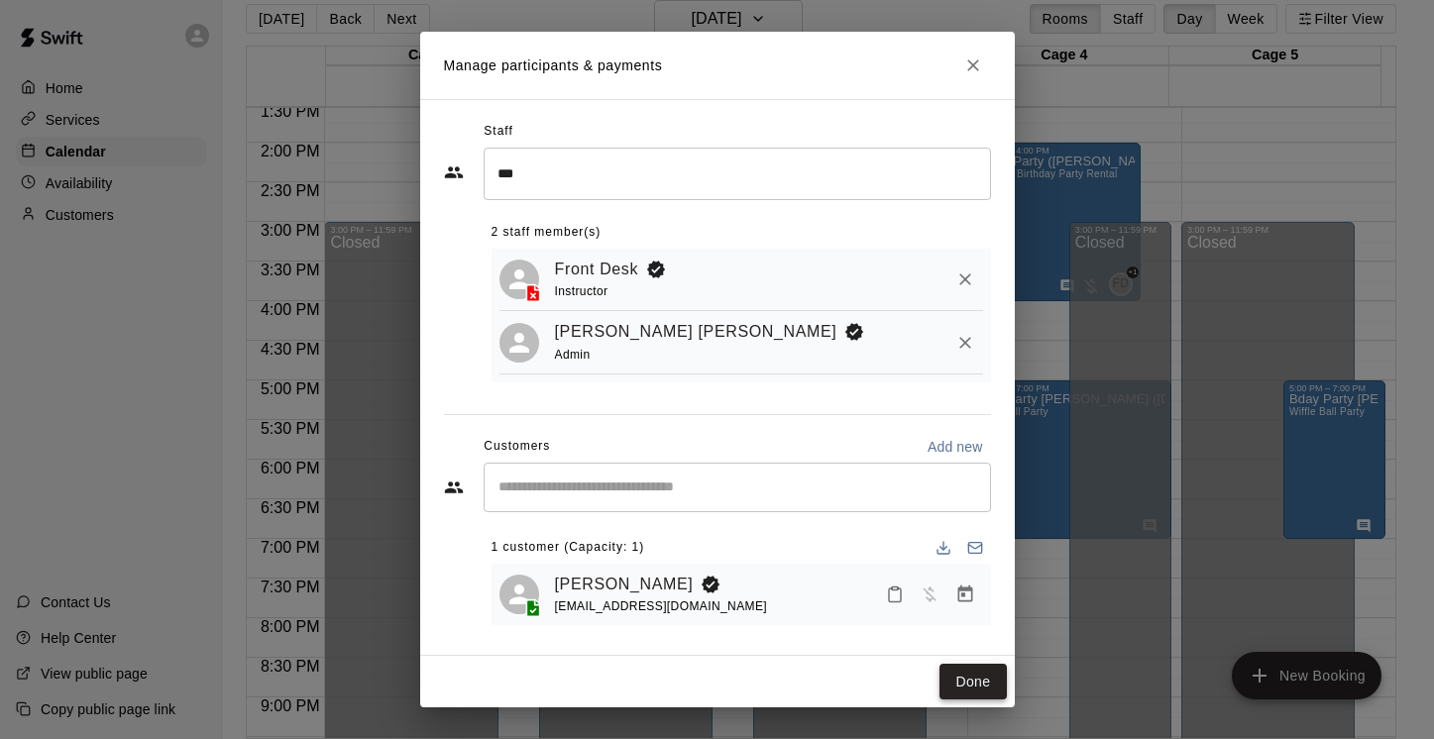
click at [968, 679] on button "Done" at bounding box center [972, 682] width 66 height 37
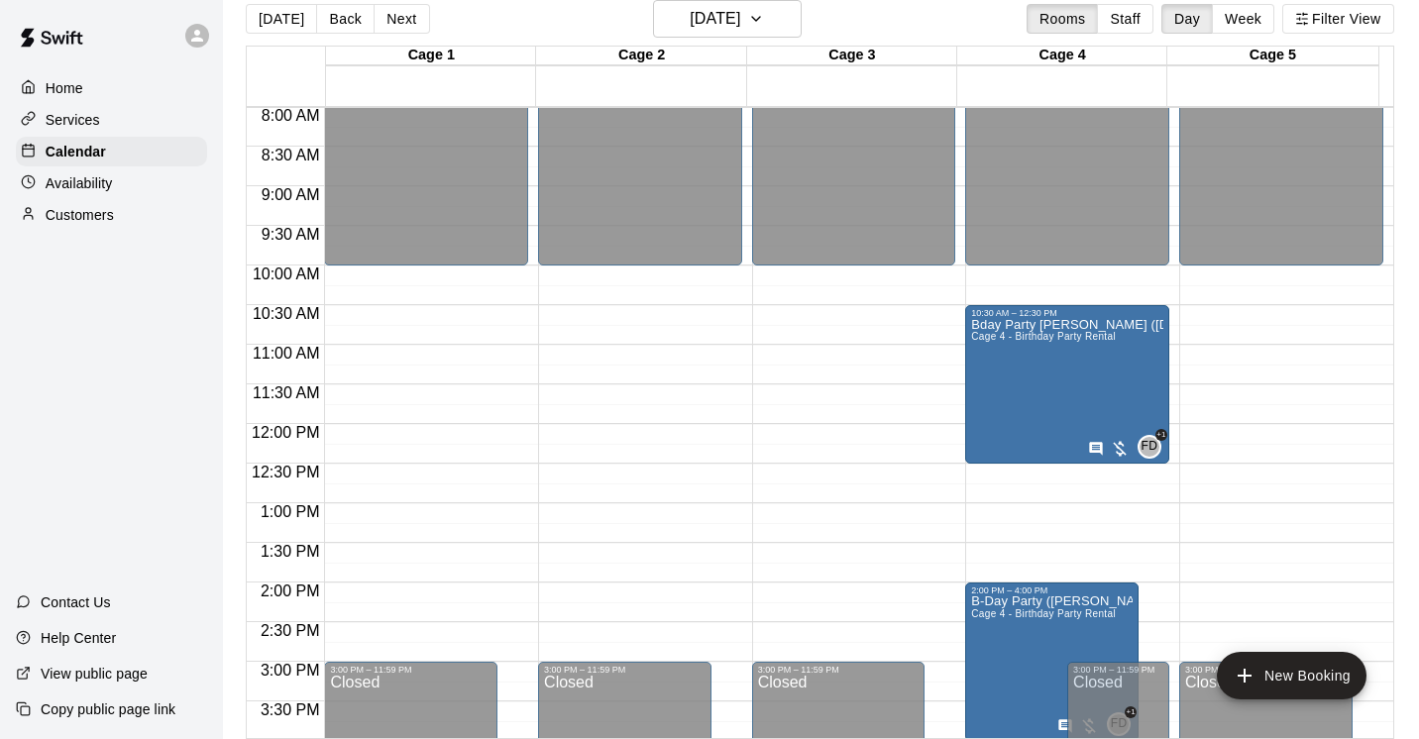
scroll to position [782, 0]
